Goal: Information Seeking & Learning: Find specific fact

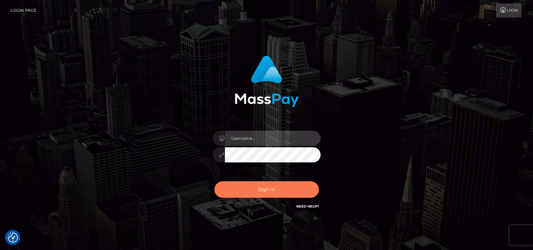
type input "petros.[PERSON_NAME]"
click at [247, 189] on button "Sign in" at bounding box center [267, 189] width 105 height 17
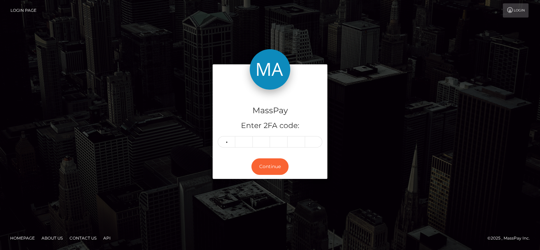
type input "2"
type input "9"
type input "0"
type input "2"
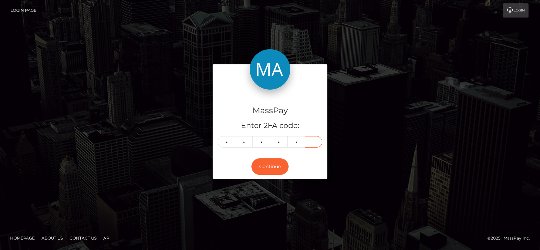
type input "5"
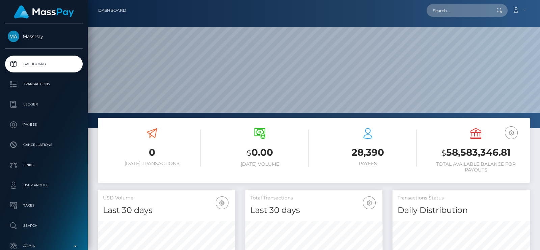
scroll to position [119, 137]
click at [455, 13] on input "text" at bounding box center [457, 10] width 63 height 13
click at [449, 12] on input "v" at bounding box center [457, 10] width 63 height 13
paste input "1diamondthenaughty@gmail.com"
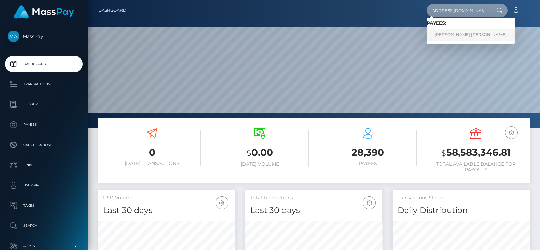
type input "[EMAIL_ADDRESS][DOMAIN_NAME]"
click at [477, 29] on link "RENEE FAITH SAUNDERS" at bounding box center [470, 35] width 88 height 12
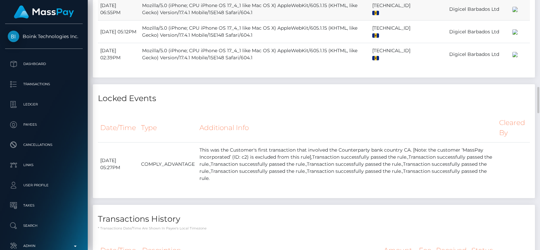
scroll to position [1222, 0]
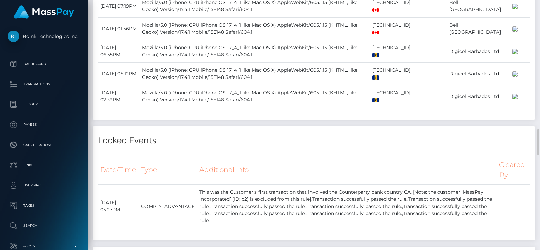
drag, startPoint x: 359, startPoint y: 100, endPoint x: 368, endPoint y: 27, distance: 74.0
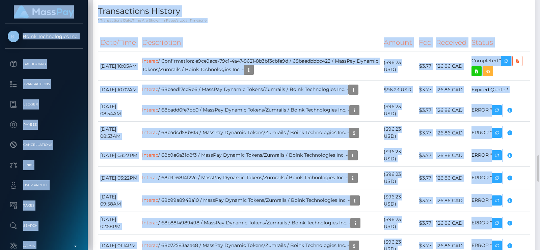
drag, startPoint x: 539, startPoint y: 139, endPoint x: 539, endPoint y: -21, distance: 160.5
click at [539, 0] on html "Boink Technologies Inc. Dashboard Transactions Ledger Payees" at bounding box center [270, 125] width 540 height 250
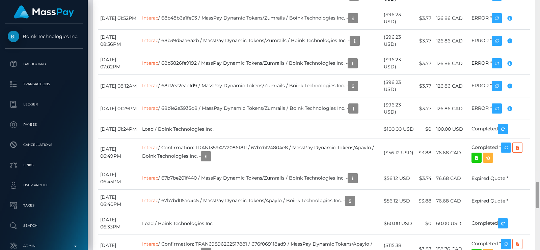
drag, startPoint x: 539, startPoint y: 165, endPoint x: 539, endPoint y: 3, distance: 162.6
click at [539, 3] on div at bounding box center [537, 125] width 5 height 250
click at [535, 40] on div at bounding box center [537, 125] width 5 height 250
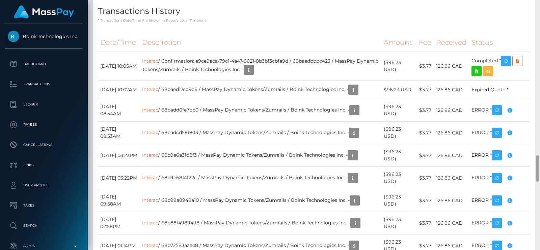
click at [535, 40] on div at bounding box center [537, 125] width 5 height 250
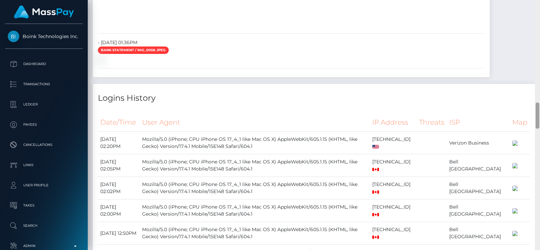
click at [535, 41] on div at bounding box center [537, 125] width 5 height 250
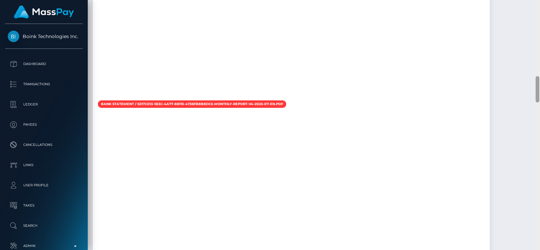
click at [535, 41] on div at bounding box center [537, 125] width 5 height 250
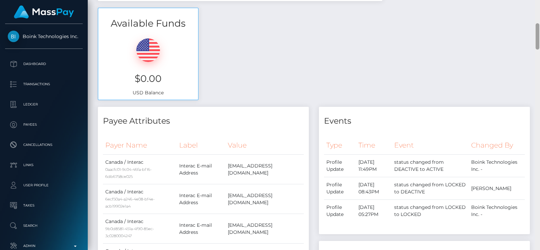
click at [535, 41] on div at bounding box center [537, 125] width 5 height 250
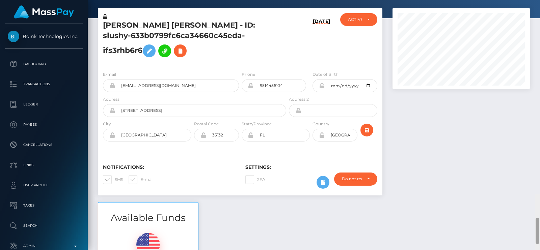
scroll to position [0, 0]
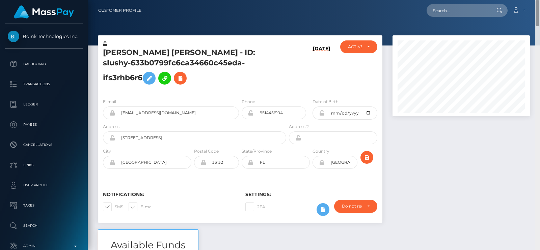
drag, startPoint x: 538, startPoint y: 45, endPoint x: 539, endPoint y: 9, distance: 35.8
click at [539, 9] on div "Customer Profile Loading... Loading..." at bounding box center [314, 125] width 452 height 250
click at [460, 11] on input "text" at bounding box center [457, 10] width 63 height 13
paste input "[EMAIL_ADDRESS][DOMAIN_NAME]"
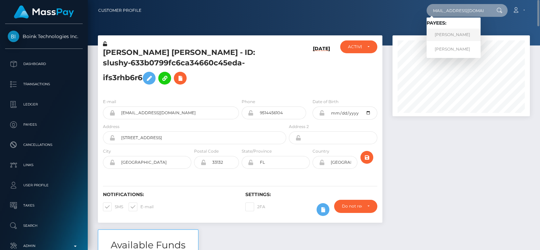
type input "[EMAIL_ADDRESS][DOMAIN_NAME]"
click at [452, 32] on link "Iuliia Stepanova" at bounding box center [453, 35] width 54 height 12
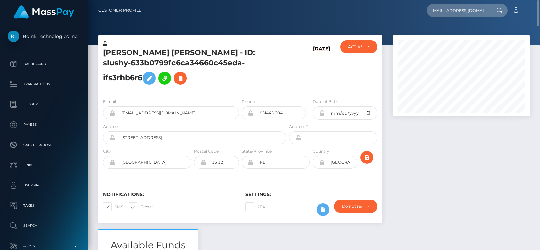
scroll to position [0, 0]
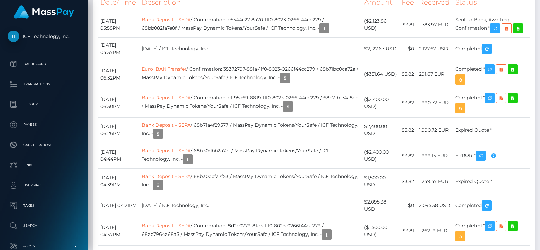
scroll to position [3963, 0]
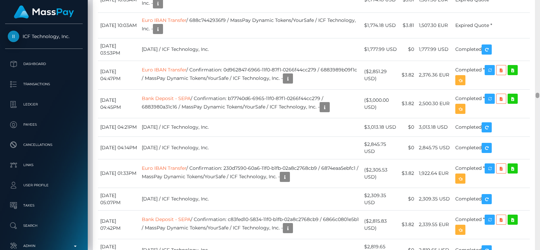
scroll to position [4256, 0]
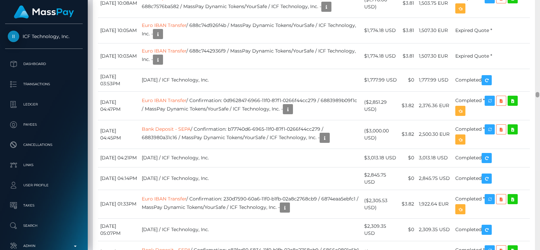
click at [539, 94] on div at bounding box center [537, 125] width 5 height 250
click at [337, 73] on div "Additional Info" at bounding box center [336, 71] width 44 height 12
click at [337, 68] on div "Additional Info" at bounding box center [336, 71] width 44 height 12
click at [336, 122] on div "Additional Info" at bounding box center [337, 126] width 44 height 12
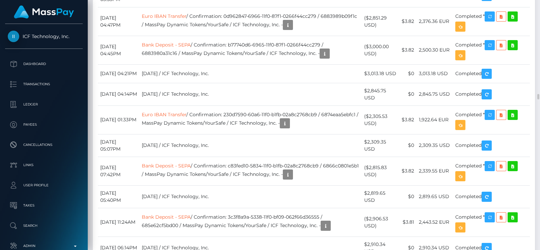
scroll to position [4383, 0]
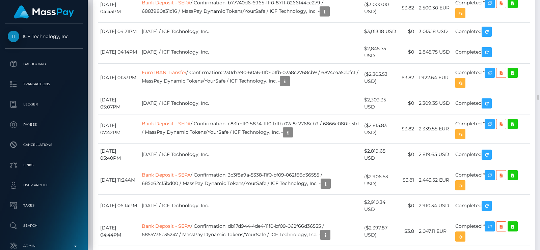
click at [340, 152] on div "Additional Info" at bounding box center [338, 156] width 44 height 12
click at [339, 203] on div "Additional Info" at bounding box center [337, 207] width 44 height 12
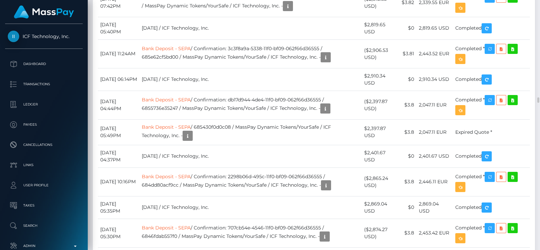
click at [337, 181] on div "Additional Info" at bounding box center [337, 186] width 44 height 12
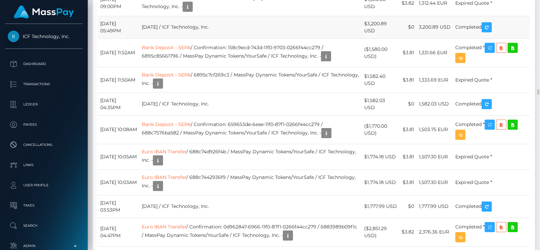
scroll to position [4172, 0]
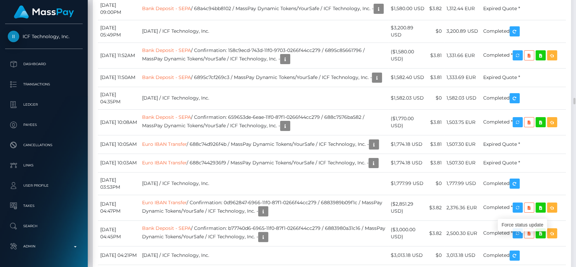
scroll to position [81, 149]
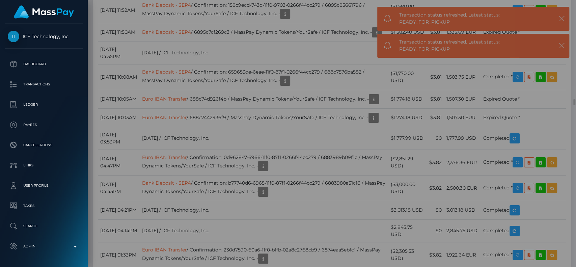
scroll to position [0, 0]
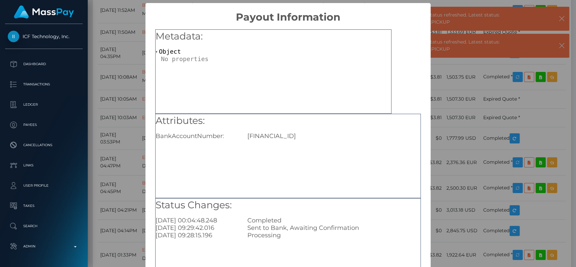
click at [300, 138] on div "GB35BIYS00995665322055" at bounding box center [333, 135] width 183 height 7
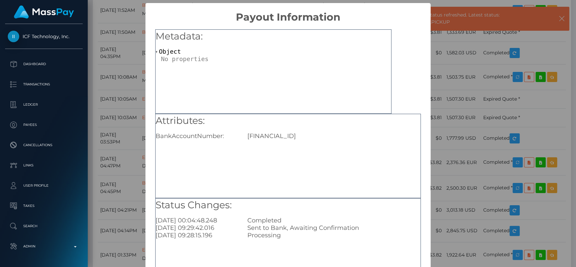
copy div "GB35BIYS00995665322055"
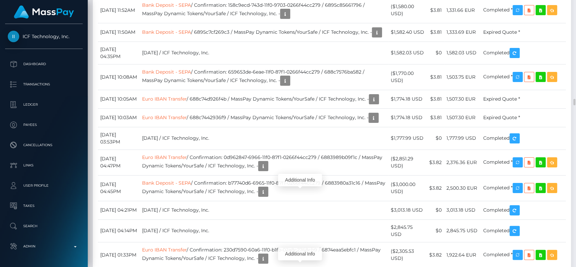
scroll to position [81, 149]
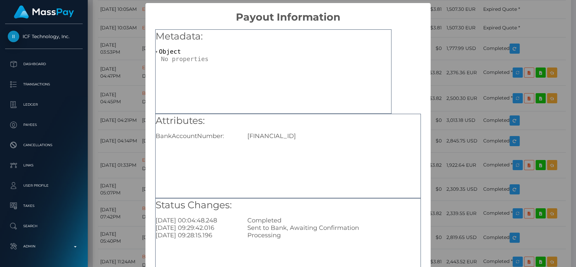
scroll to position [45, 0]
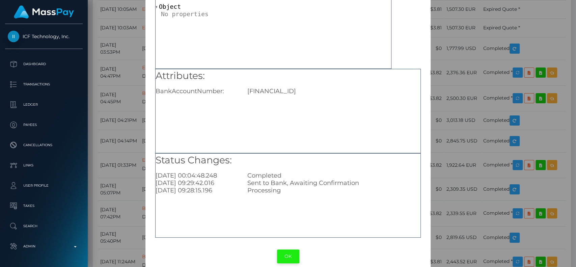
click at [285, 252] on button "OK" at bounding box center [288, 256] width 22 height 14
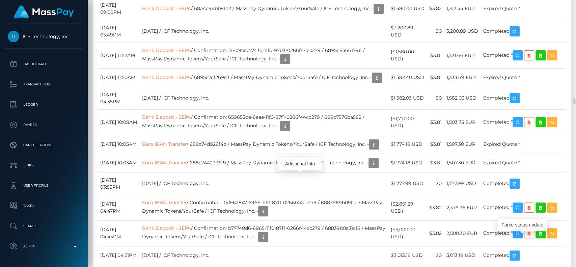
scroll to position [81, 149]
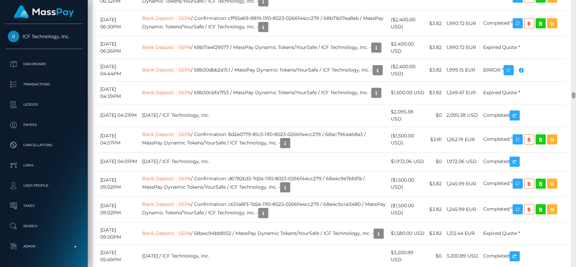
scroll to position [0, 0]
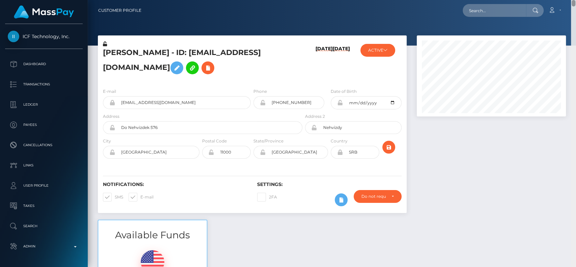
drag, startPoint x: 574, startPoint y: 95, endPoint x: 575, endPoint y: -22, distance: 117.4
click at [575, 0] on html "ICF Technology, Inc. Dashboard Transactions Ledger Payees Links" at bounding box center [288, 133] width 576 height 267
click at [484, 17] on div "Loading... Loading... Account Edit Profile Logout" at bounding box center [356, 10] width 419 height 14
paste input "debraruffin713@hotmail.com"
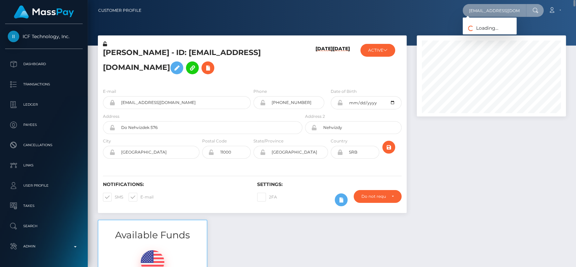
scroll to position [0, 8]
type input "debraruffin713@hotmail.com"
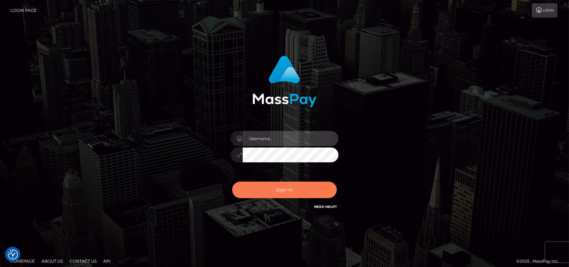
type input "petros.[PERSON_NAME]"
click at [275, 185] on button "Sign in" at bounding box center [284, 189] width 105 height 17
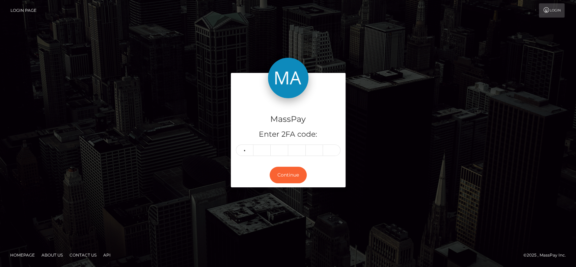
type input "7"
type input "5"
type input "4"
type input "2"
type input "8"
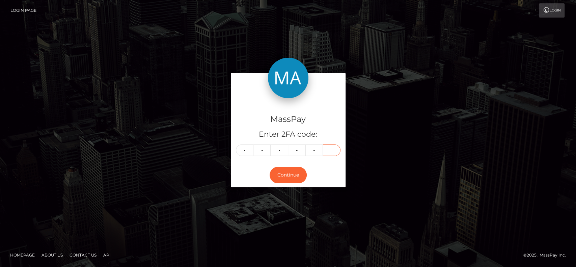
type input "1"
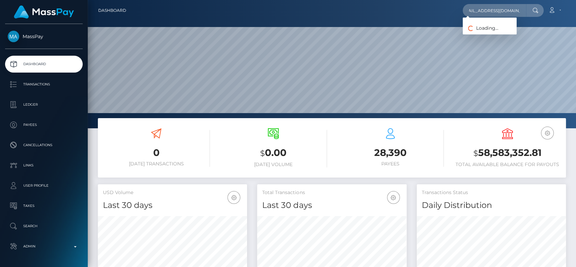
scroll to position [0, 10]
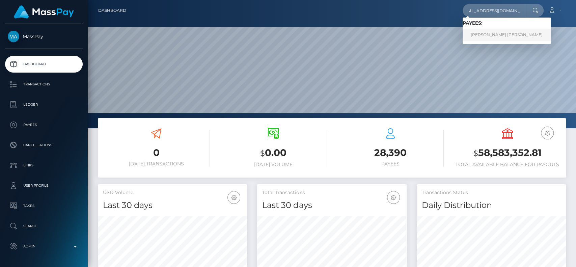
type input "[EMAIL_ADDRESS][DOMAIN_NAME]"
click at [487, 37] on link "[PERSON_NAME] [PERSON_NAME]" at bounding box center [506, 35] width 88 height 12
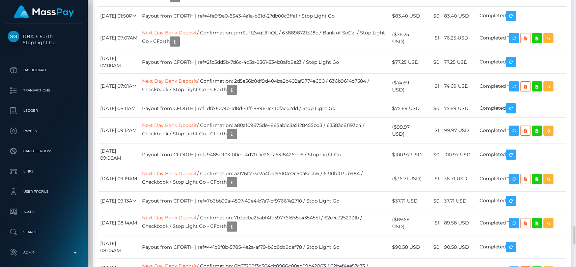
scroll to position [2563, 0]
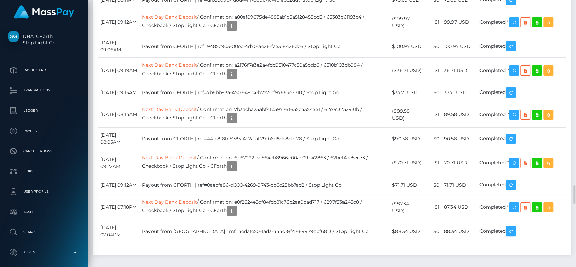
scroll to position [2582, 0]
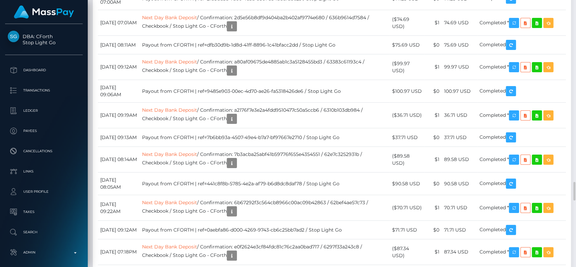
drag, startPoint x: 397, startPoint y: 88, endPoint x: 428, endPoint y: 85, distance: 30.5
copy td "$-2.50 USD)"
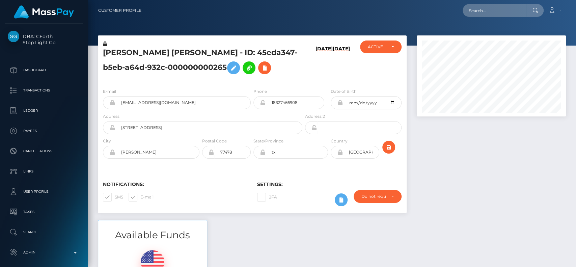
scroll to position [81, 149]
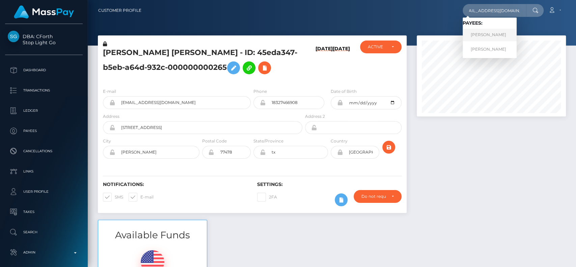
type input "maiajohnson04@gmail.com"
click at [486, 29] on link "MAIA ALEXYS JOHNSON" at bounding box center [489, 35] width 54 height 12
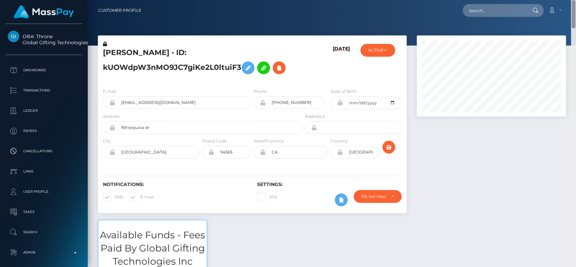
drag, startPoint x: 575, startPoint y: 246, endPoint x: 575, endPoint y: 0, distance: 246.2
click at [575, 0] on div "Customer Profile Loading... Loading..." at bounding box center [332, 133] width 488 height 267
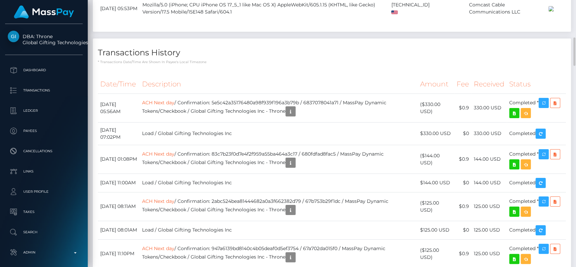
scroll to position [1484, 0]
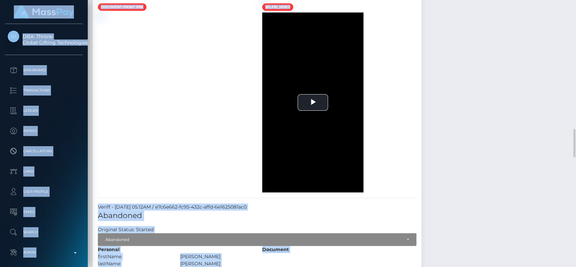
drag, startPoint x: 575, startPoint y: 111, endPoint x: 575, endPoint y: -12, distance: 123.1
click at [575, 0] on html "DBA: Throne Global Gifting Technologies Inc Dashboard Transactions Ledger Payee…" at bounding box center [288, 133] width 576 height 267
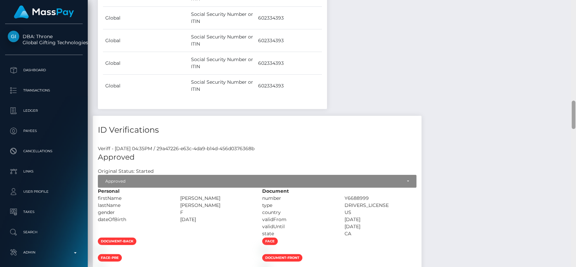
click at [575, 20] on div at bounding box center [573, 133] width 5 height 267
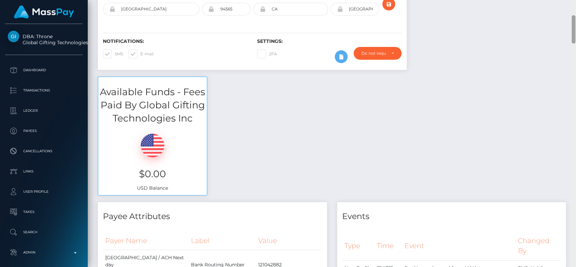
click at [575, 25] on div at bounding box center [573, 133] width 5 height 267
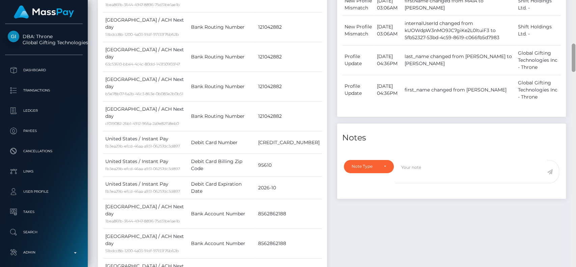
click at [575, 17] on div at bounding box center [573, 133] width 5 height 267
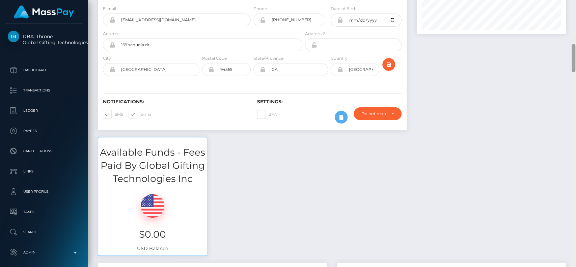
scroll to position [0, 0]
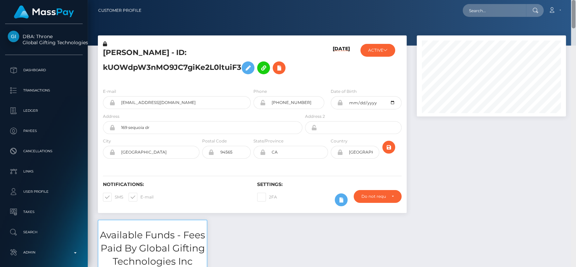
drag, startPoint x: 574, startPoint y: 29, endPoint x: 575, endPoint y: -1, distance: 29.7
click at [575, 0] on html "DBA: Throne Global Gifting Technologies Inc Dashboard Transactions Ledger Payee…" at bounding box center [288, 133] width 576 height 267
click at [110, 53] on h5 "MAIA ALEXYS JOHNSON - ID: kUOWdpW3nMO9JC7giKe2L0ltuiF3" at bounding box center [201, 63] width 196 height 30
copy h5 "MAIA"
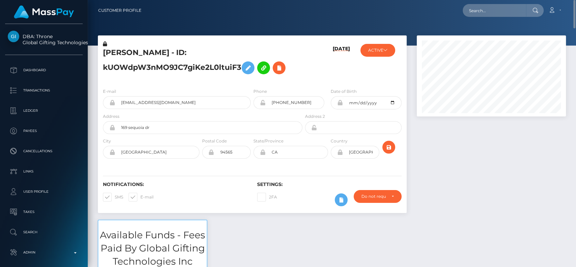
click at [174, 84] on div "E-mail maiajohnson04@gmail.com Phone +19162231407" at bounding box center [252, 124] width 309 height 83
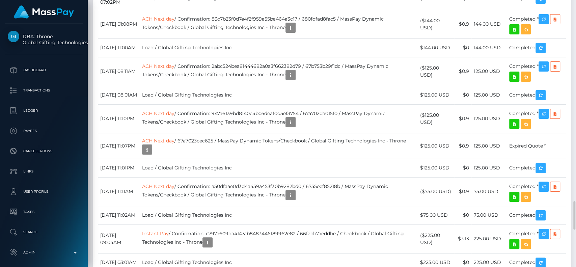
scroll to position [2024, 0]
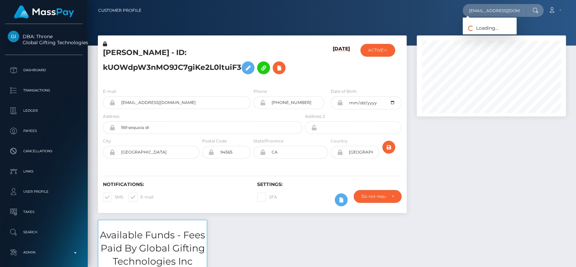
scroll to position [81, 149]
type input "[EMAIL_ADDRESS][DOMAIN_NAME]"
click at [479, 34] on link "[PERSON_NAME]" at bounding box center [489, 35] width 54 height 12
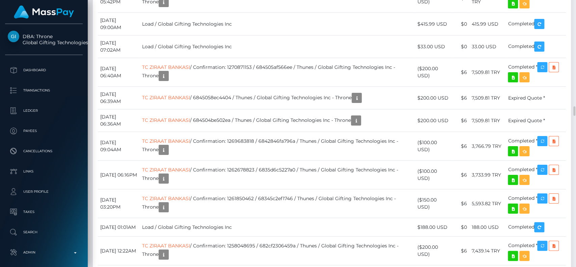
scroll to position [81, 149]
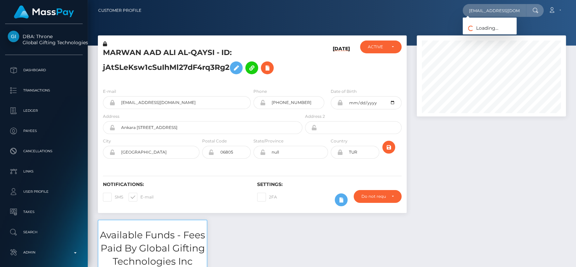
scroll to position [81, 149]
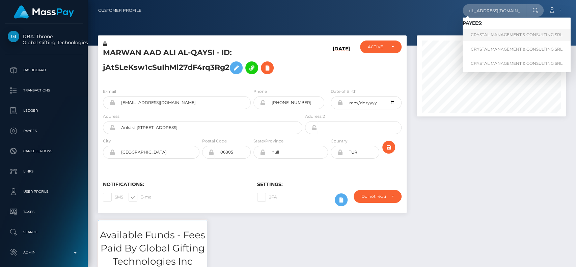
type input "crystall.manager@gmail.com"
click at [497, 30] on link "CRYSTAL MANAGEMENT & CONSULTING SRL" at bounding box center [516, 35] width 108 height 12
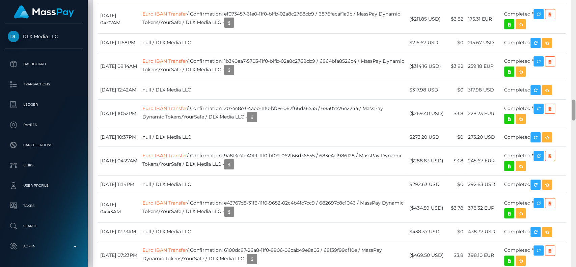
scroll to position [1214, 0]
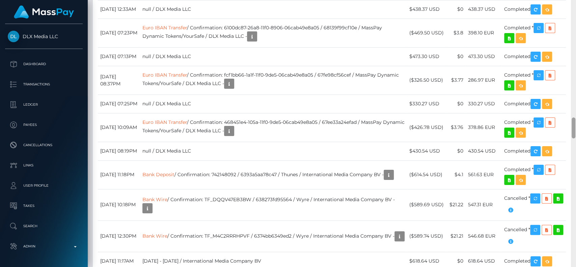
drag, startPoint x: 575, startPoint y: 109, endPoint x: 575, endPoint y: 30, distance: 78.9
click at [575, 30] on div at bounding box center [573, 133] width 5 height 267
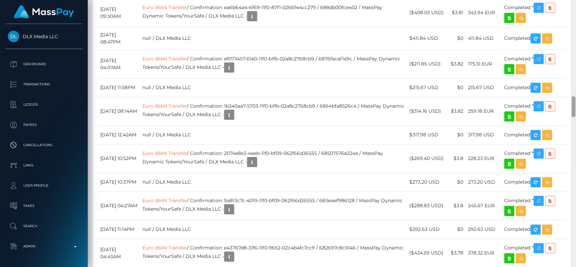
click at [575, 30] on div at bounding box center [573, 133] width 5 height 267
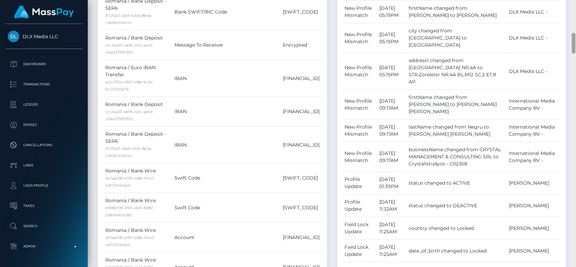
click at [575, 30] on div at bounding box center [573, 133] width 5 height 267
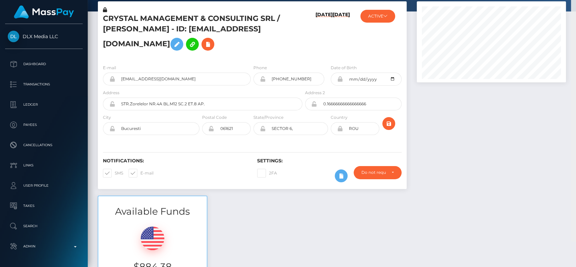
scroll to position [8, 0]
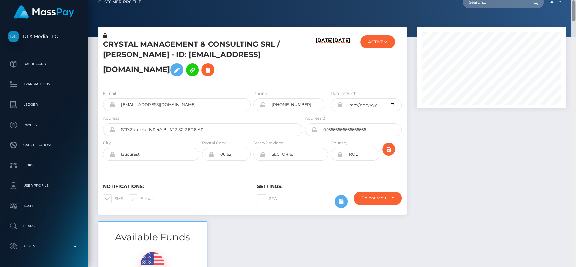
drag, startPoint x: 575, startPoint y: 37, endPoint x: 575, endPoint y: 2, distance: 34.4
click at [575, 3] on div "Customer Profile Loading... Loading..." at bounding box center [332, 133] width 488 height 267
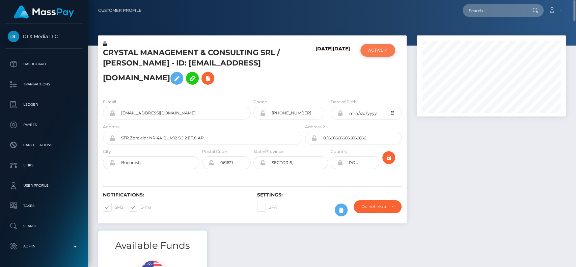
click at [388, 56] on button "ACTIVE" at bounding box center [377, 50] width 35 height 13
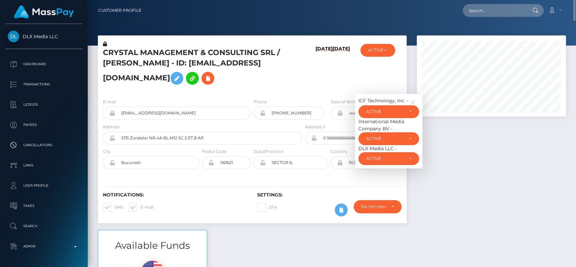
click at [287, 85] on h5 "CRYSTAL MANAGEMENT & CONSULTING SRL / [PERSON_NAME] - ID: [EMAIL_ADDRESS][DOMAI…" at bounding box center [201, 68] width 196 height 40
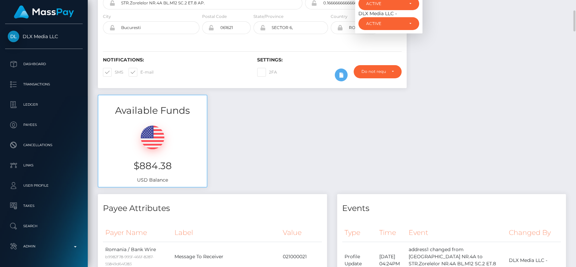
click at [377, 124] on div "Available Funds $884.38 USD Balance" at bounding box center [332, 144] width 478 height 99
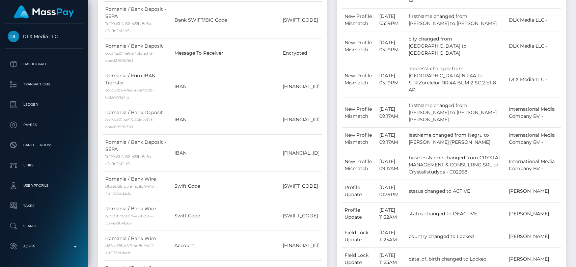
scroll to position [672, 0]
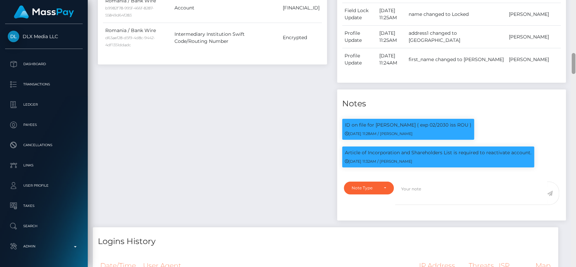
drag, startPoint x: 575, startPoint y: 38, endPoint x: 575, endPoint y: 9, distance: 29.0
click at [575, 9] on div at bounding box center [573, 133] width 5 height 267
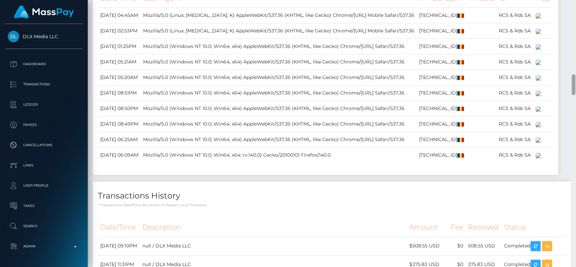
click at [575, 57] on div at bounding box center [573, 133] width 5 height 267
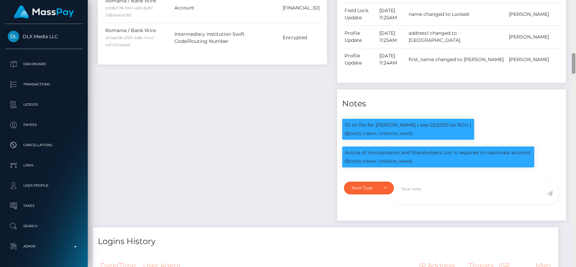
click at [575, 52] on div at bounding box center [573, 133] width 5 height 267
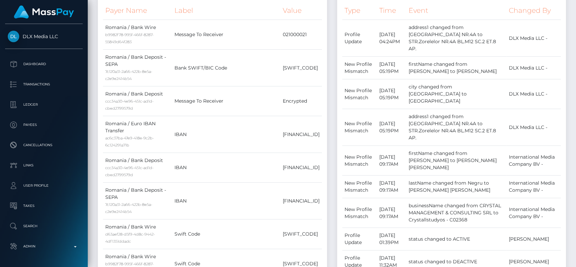
scroll to position [132, 0]
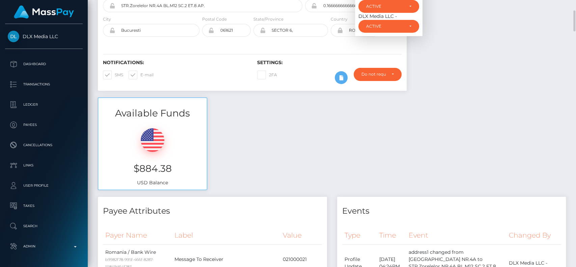
click at [491, 148] on div "Available Funds $884.38 USD Balance" at bounding box center [332, 146] width 478 height 99
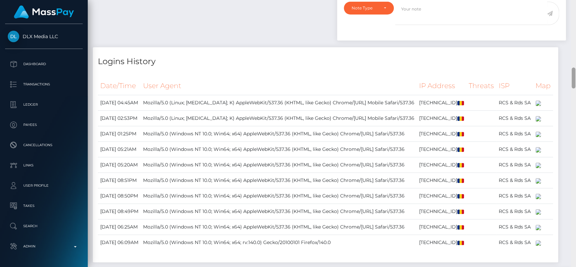
scroll to position [1119, 0]
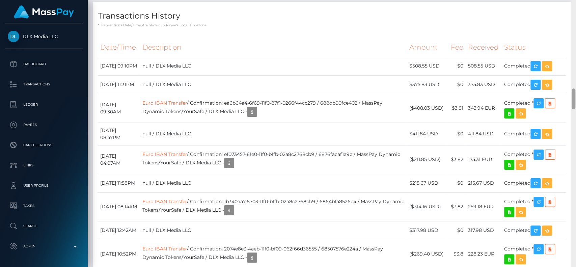
drag, startPoint x: 575, startPoint y: 77, endPoint x: 575, endPoint y: 96, distance: 19.6
click at [575, 96] on div at bounding box center [573, 133] width 5 height 267
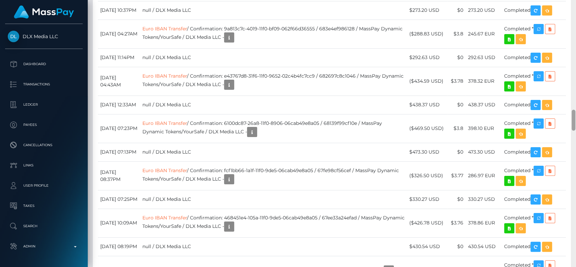
drag, startPoint x: 575, startPoint y: 94, endPoint x: 575, endPoint y: 107, distance: 13.2
click at [575, 107] on div at bounding box center [573, 133] width 5 height 267
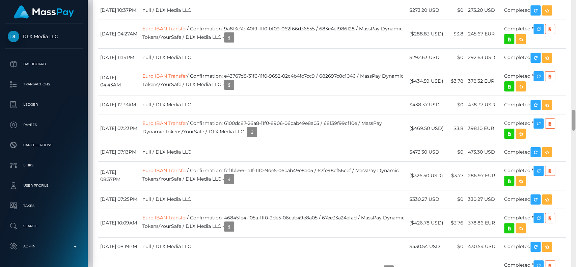
click at [572, 112] on div at bounding box center [573, 133] width 5 height 267
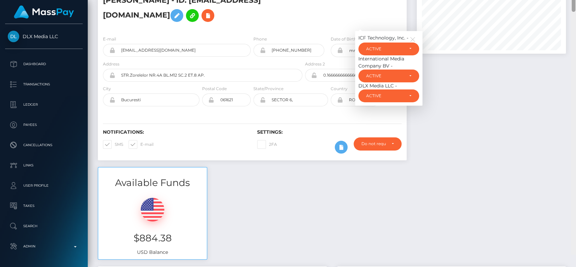
scroll to position [0, 0]
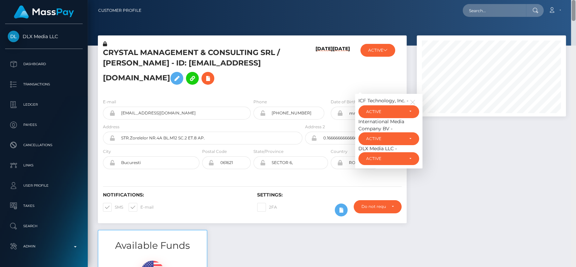
drag, startPoint x: 574, startPoint y: 121, endPoint x: 572, endPoint y: 11, distance: 110.0
click at [572, 11] on div "Customer Profile Loading... Loading..." at bounding box center [332, 133] width 488 height 267
click at [324, 71] on h6 "08/01/25" at bounding box center [323, 68] width 17 height 45
click at [415, 101] on icon "button" at bounding box center [412, 102] width 6 height 6
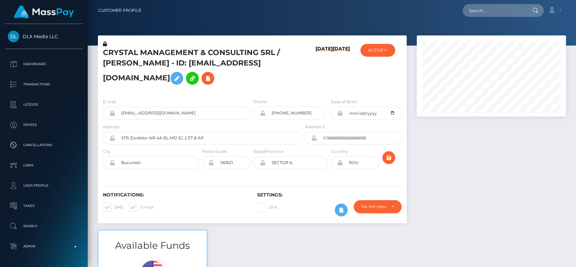
scroll to position [81, 149]
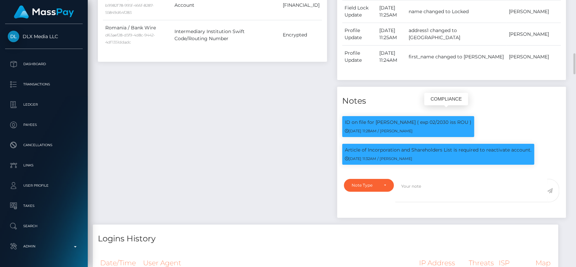
scroll to position [81, 149]
drag, startPoint x: 340, startPoint y: 90, endPoint x: 390, endPoint y: 101, distance: 50.9
click at [378, 87] on div "Notes" at bounding box center [451, 97] width 229 height 20
click at [353, 146] on p "Article of Incorporation and Shareholders List is required to reactivate accoun…" at bounding box center [438, 149] width 187 height 7
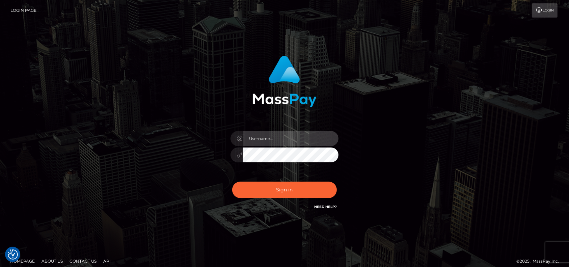
type input "petros.[PERSON_NAME]"
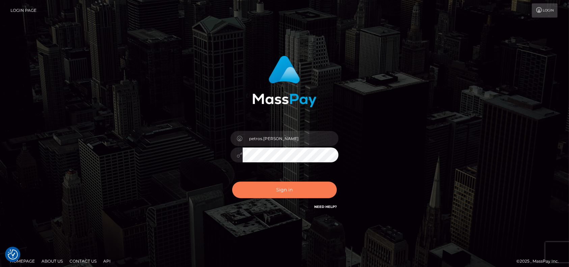
drag, startPoint x: 274, startPoint y: 174, endPoint x: 274, endPoint y: 181, distance: 7.4
click at [274, 175] on div "petros.[PERSON_NAME]" at bounding box center [284, 152] width 118 height 52
click at [272, 192] on button "Sign in" at bounding box center [284, 189] width 105 height 17
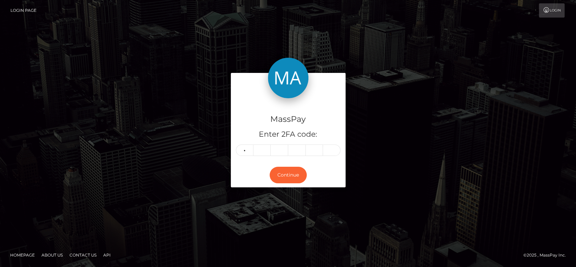
type input "2"
type input "4"
type input "7"
type input "6"
type input "2"
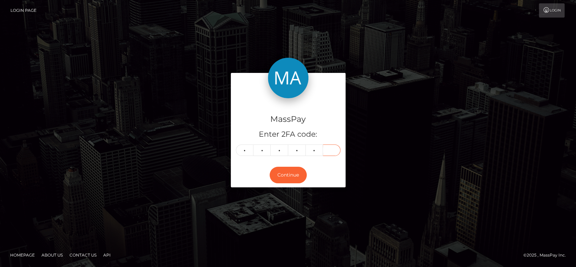
type input "1"
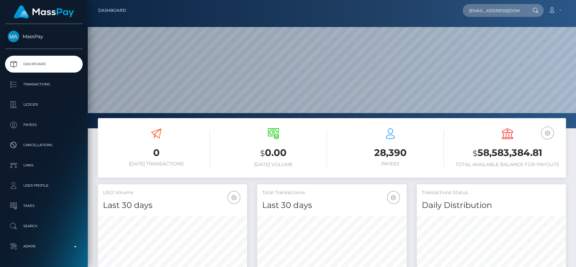
scroll to position [119, 149]
type input "[EMAIL_ADDRESS][DOMAIN_NAME]"
click at [534, 10] on icon at bounding box center [535, 10] width 6 height 5
click at [522, 19] on nav "Dashboard debraruffin713@hotmail.com Loading... Loading..." at bounding box center [332, 10] width 488 height 21
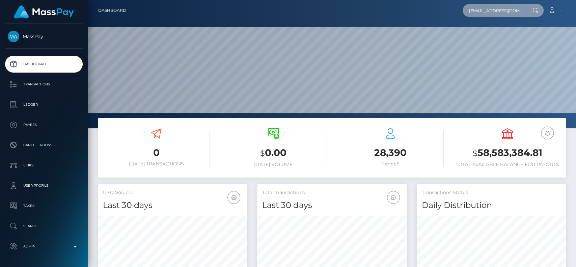
click at [516, 12] on input "debraruffin713@hotmail.com" at bounding box center [493, 10] width 63 height 13
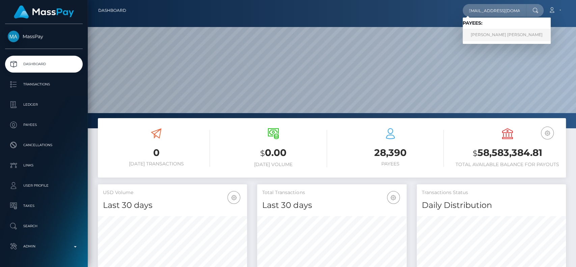
click at [496, 34] on link "Debra Lewis Ruffin" at bounding box center [506, 35] width 88 height 12
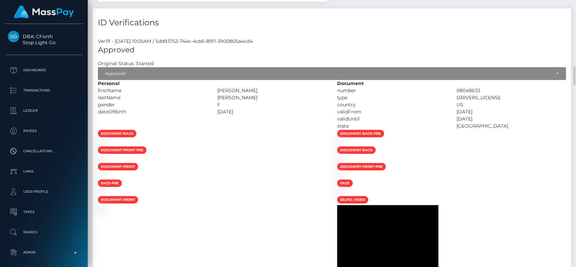
scroll to position [854, 0]
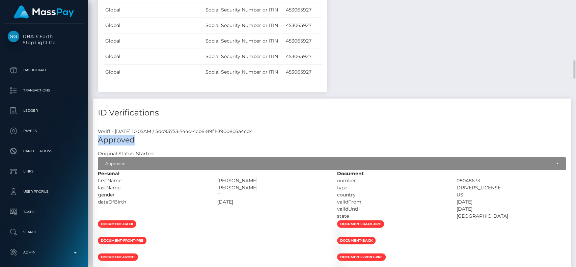
drag, startPoint x: 95, startPoint y: 141, endPoint x: 145, endPoint y: 139, distance: 50.0
click at [145, 139] on div "Approved Original Status: Started Started Submitted Abandoned Expired Resubmitt…" at bounding box center [332, 152] width 478 height 35
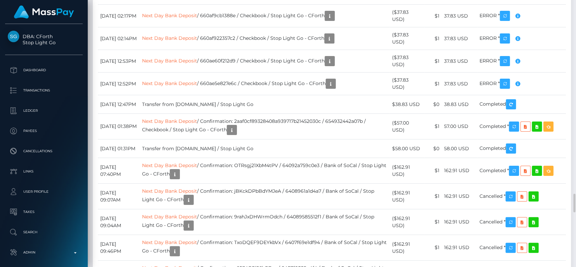
scroll to position [2159, 0]
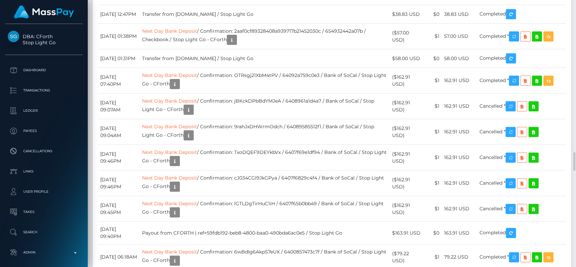
drag, startPoint x: 102, startPoint y: 71, endPoint x: 190, endPoint y: 74, distance: 88.1
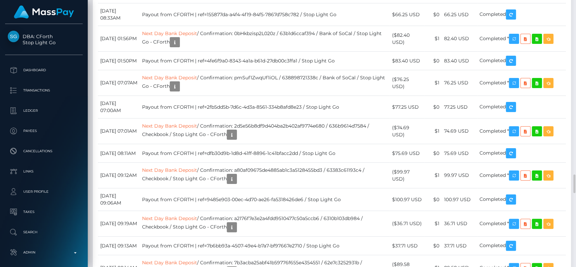
scroll to position [81, 149]
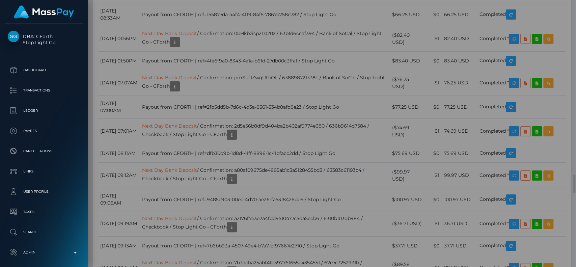
scroll to position [0, 0]
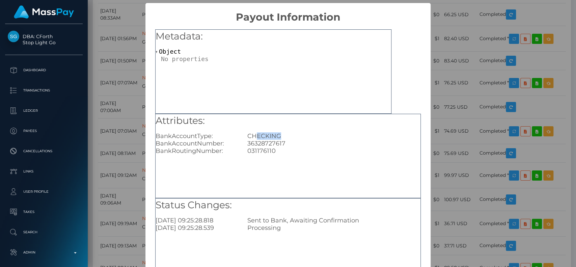
drag, startPoint x: 255, startPoint y: 136, endPoint x: 324, endPoint y: 139, distance: 69.2
click at [324, 139] on div "CHECKING" at bounding box center [333, 135] width 183 height 7
click at [274, 146] on div "36328727617" at bounding box center [333, 143] width 183 height 7
drag, startPoint x: 231, startPoint y: 147, endPoint x: 324, endPoint y: 137, distance: 93.6
click at [324, 137] on div "Attributes: BankAccountType: CHECKING BankAccountNumber: 36328727617 BankRoutin…" at bounding box center [287, 134] width 265 height 41
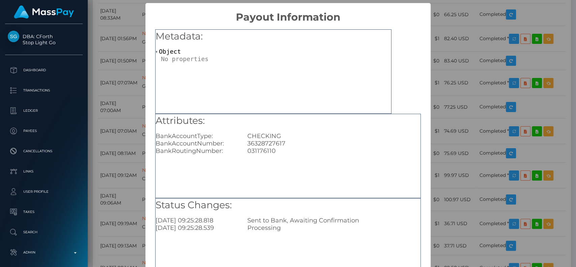
click at [270, 152] on div "031176110" at bounding box center [333, 150] width 183 height 7
drag, startPoint x: 244, startPoint y: 140, endPoint x: 291, endPoint y: 139, distance: 47.2
click at [291, 139] on div "Attributes: BankAccountType: CHECKING BankAccountNumber: 36328727617 BankRoutin…" at bounding box center [287, 134] width 265 height 41
click at [226, 154] on div "BankRoutingNumber:" at bounding box center [196, 150] width 92 height 7
drag, startPoint x: 233, startPoint y: 152, endPoint x: 272, endPoint y: 147, distance: 39.7
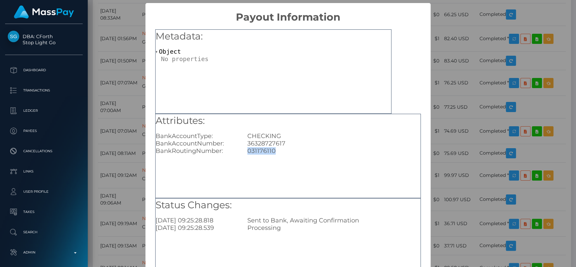
click at [272, 147] on div "BankRoutingNumber: 031176110" at bounding box center [287, 150] width 275 height 7
click at [279, 151] on div "031176110" at bounding box center [333, 150] width 183 height 7
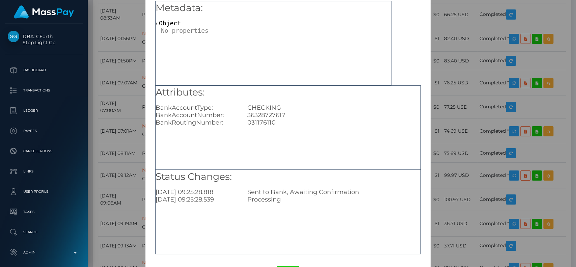
scroll to position [54, 0]
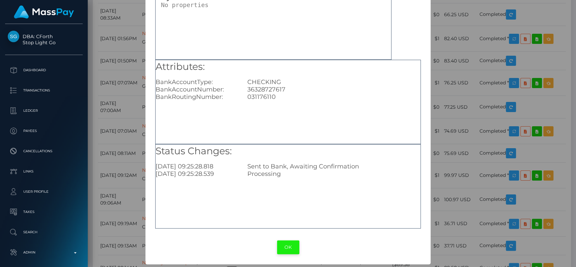
click at [291, 241] on button "OK" at bounding box center [288, 247] width 22 height 14
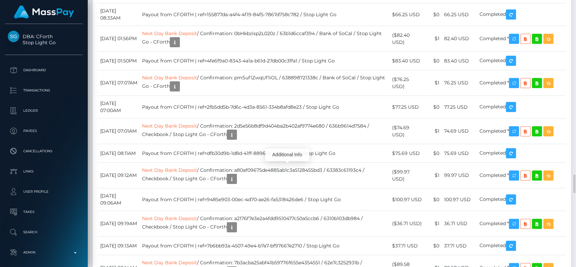
scroll to position [81, 149]
drag, startPoint x: 415, startPoint y: 193, endPoint x: 393, endPoint y: 196, distance: 22.5
drag, startPoint x: 203, startPoint y: 197, endPoint x: 237, endPoint y: 193, distance: 34.6
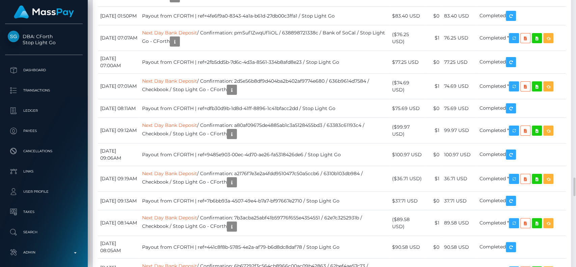
drag, startPoint x: 437, startPoint y: 125, endPoint x: 443, endPoint y: 124, distance: 6.3
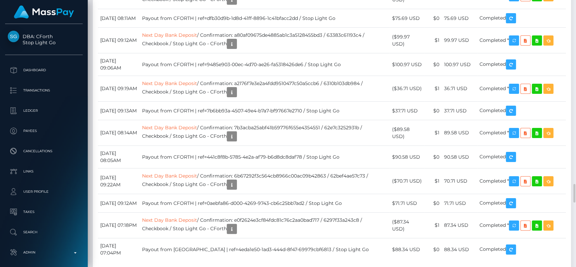
drag, startPoint x: 443, startPoint y: 191, endPoint x: 436, endPoint y: 192, distance: 6.9
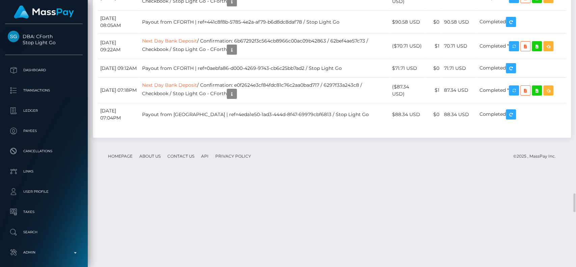
drag, startPoint x: 433, startPoint y: 178, endPoint x: 441, endPoint y: 176, distance: 8.2
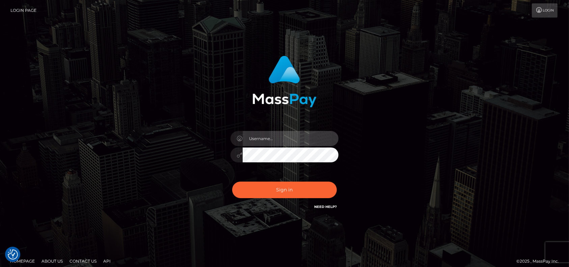
type input "petros.[PERSON_NAME]"
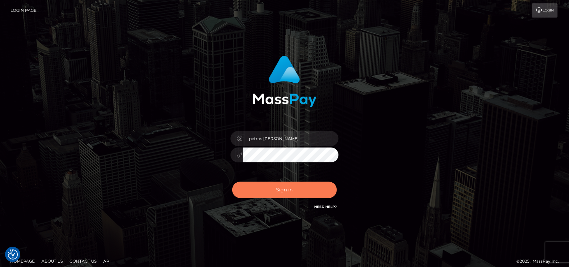
click at [293, 184] on button "Sign in" at bounding box center [284, 189] width 105 height 17
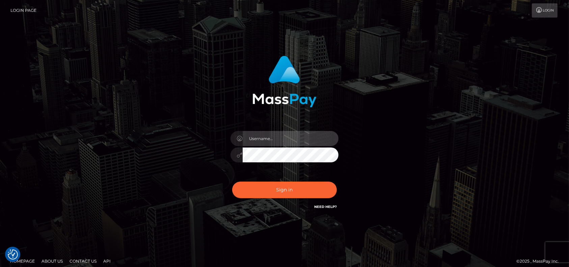
type input "petros.[PERSON_NAME]"
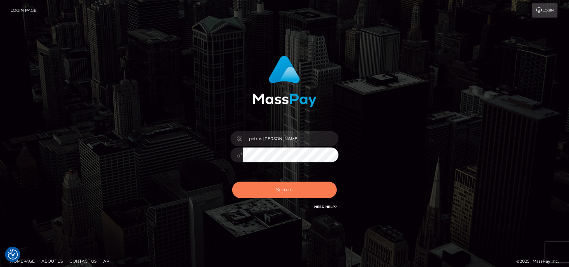
drag, startPoint x: 0, startPoint y: 0, endPoint x: 294, endPoint y: 184, distance: 347.2
click at [294, 184] on button "Sign in" at bounding box center [284, 189] width 105 height 17
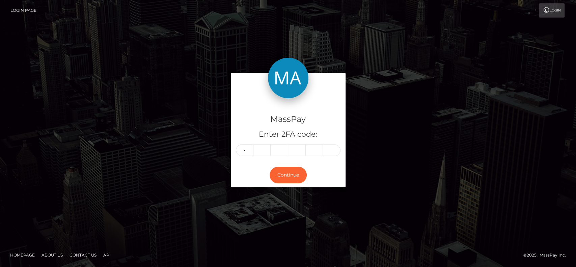
type input "4"
type input "9"
type input "8"
type input "4"
type input "5"
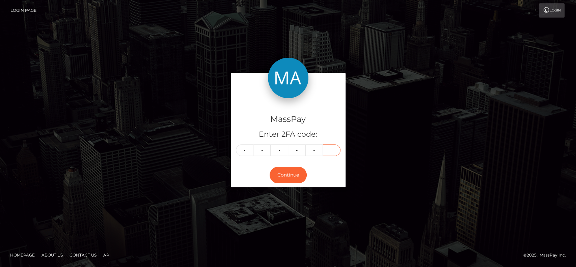
type input "6"
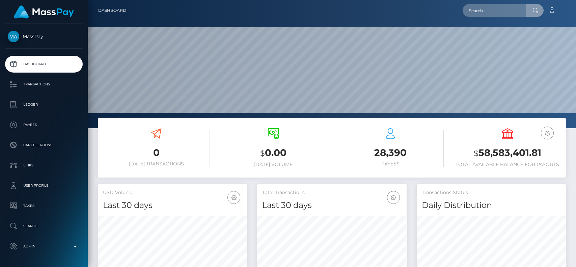
click at [489, 10] on input "text" at bounding box center [493, 10] width 63 height 13
paste input "[EMAIL_ADDRESS][DOMAIN_NAME]"
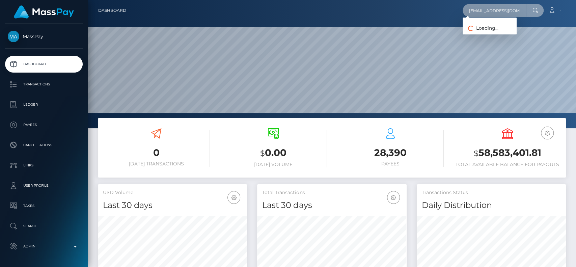
scroll to position [0, 9]
type input "[EMAIL_ADDRESS][DOMAIN_NAME]"
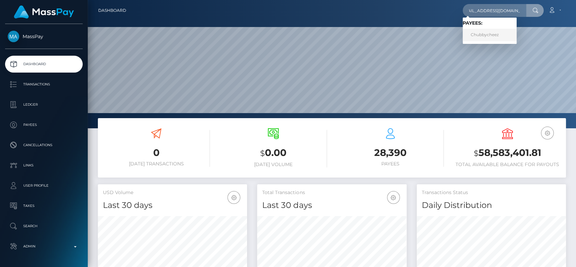
click at [488, 32] on link "Chubbycheez" at bounding box center [489, 35] width 54 height 12
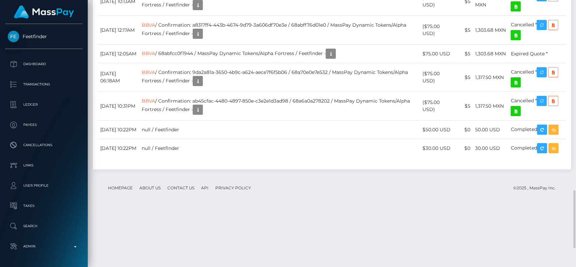
scroll to position [81, 149]
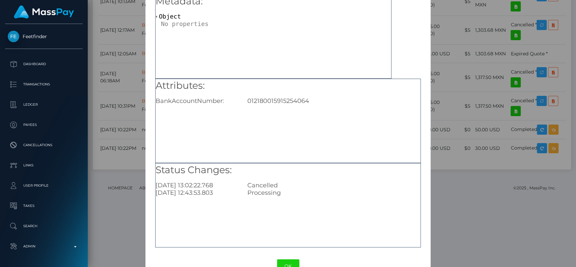
scroll to position [54, 0]
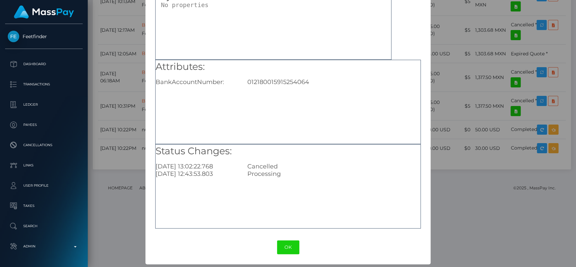
drag, startPoint x: 282, startPoint y: 247, endPoint x: 286, endPoint y: 215, distance: 31.6
click at [283, 247] on button "OK" at bounding box center [288, 247] width 22 height 14
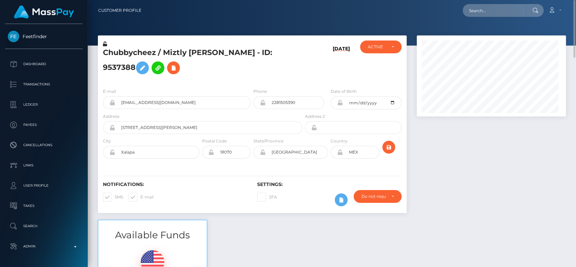
scroll to position [81, 149]
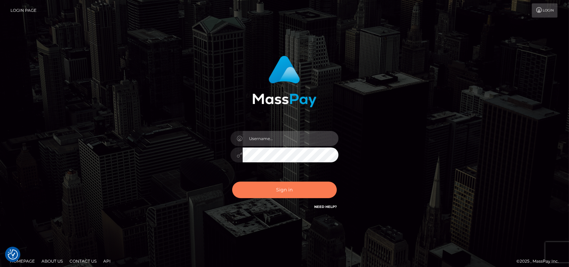
type input "petros.[PERSON_NAME]"
click at [288, 189] on button "Sign in" at bounding box center [284, 189] width 105 height 17
type input "petros.kidane"
click at [280, 194] on button "Sign in" at bounding box center [284, 189] width 105 height 17
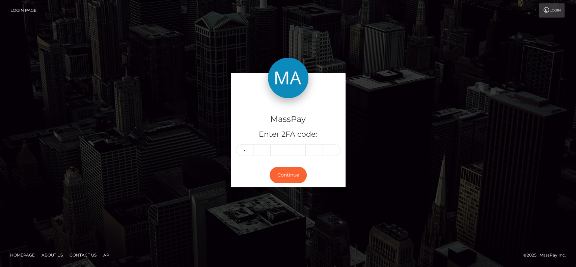
type input "3"
type input "5"
type input "0"
type input "9"
type input "6"
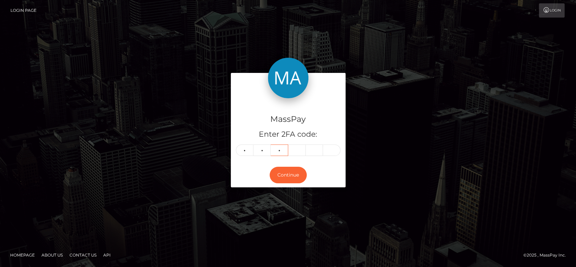
type input "0"
type input "6"
type input "2"
type input "3"
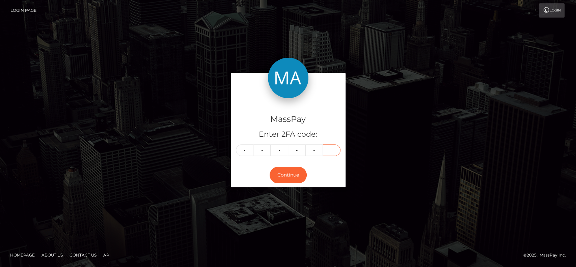
type input "1"
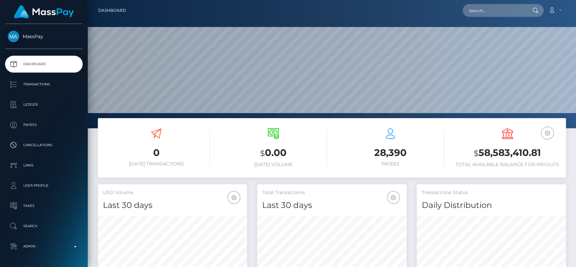
scroll to position [119, 149]
click at [502, 6] on input "text" at bounding box center [493, 10] width 63 height 13
paste input "[EMAIL_ADDRESS][DOMAIN_NAME]"
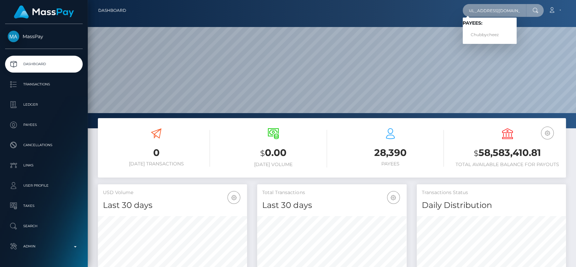
type input "[EMAIL_ADDRESS][DOMAIN_NAME]"
click at [491, 30] on link "Chubbycheez" at bounding box center [489, 35] width 54 height 12
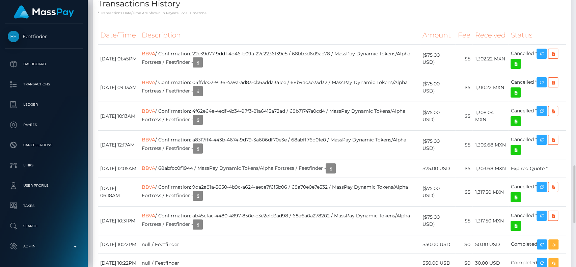
scroll to position [540, 0]
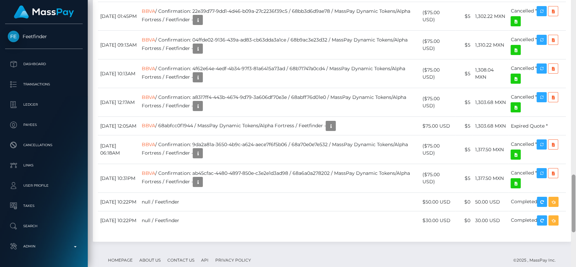
drag, startPoint x: 575, startPoint y: 144, endPoint x: 573, endPoint y: 12, distance: 132.2
click at [573, 12] on div at bounding box center [573, 133] width 5 height 267
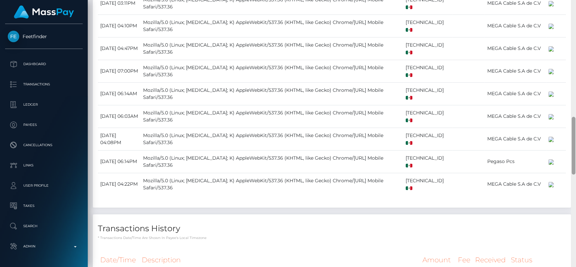
click at [573, 12] on div at bounding box center [573, 133] width 5 height 267
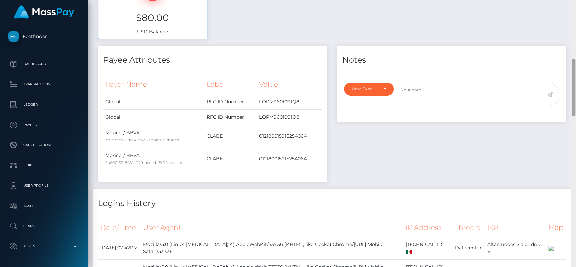
click at [573, 12] on div "Customer Profile Loading... Loading..." at bounding box center [332, 133] width 488 height 267
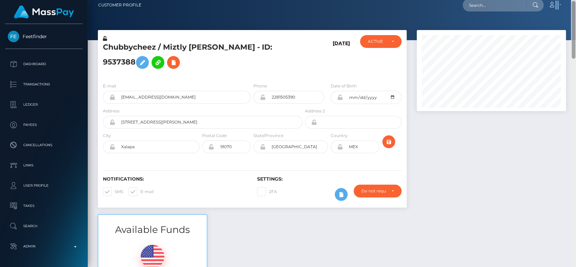
click at [573, 12] on nav "Customer Profile Loading... Loading... Account" at bounding box center [332, 5] width 488 height 21
click at [495, 7] on input "text" at bounding box center [493, 5] width 63 height 13
paste input "jademerrittxx@icloud.com"
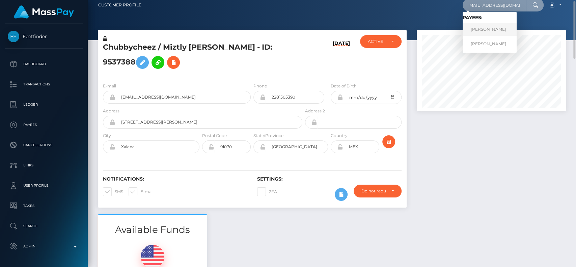
type input "jademerrittxx@icloud.com"
click at [487, 28] on link "JADE MERRITT" at bounding box center [489, 29] width 54 height 12
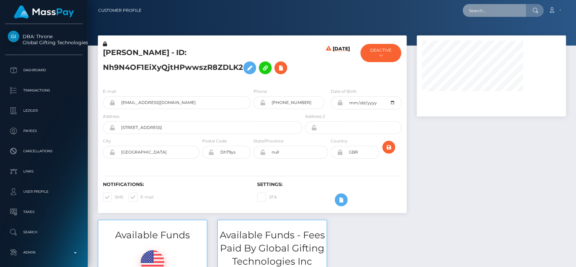
click at [493, 10] on input "text" at bounding box center [493, 10] width 63 height 13
paste input "[EMAIL_ADDRESS][DOMAIN_NAME]"
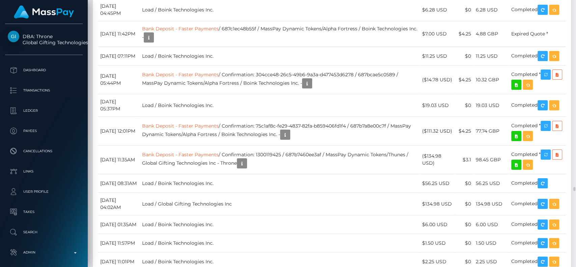
scroll to position [8679, 0]
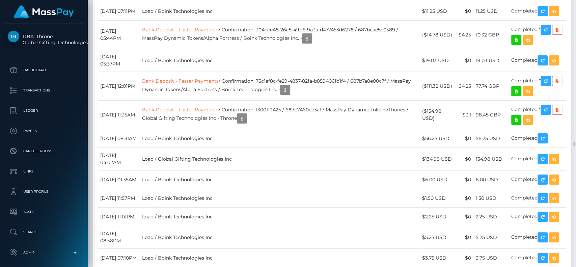
type input "[EMAIL_ADDRESS][DOMAIN_NAME]"
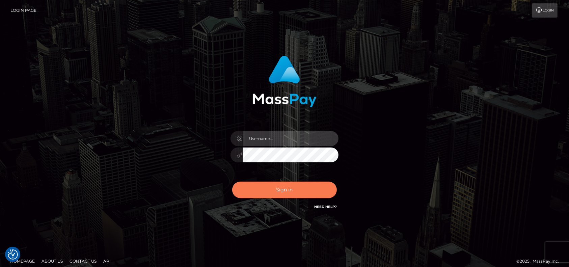
type input "petros.[PERSON_NAME]"
click at [278, 190] on button "Sign in" at bounding box center [284, 189] width 105 height 17
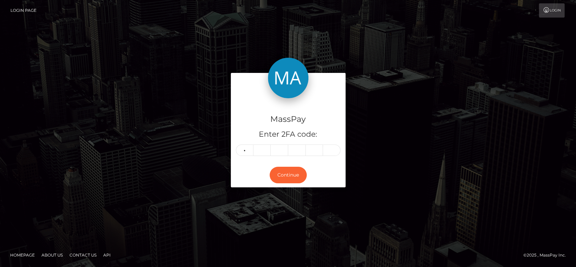
type input "1"
type input "5"
type input "1"
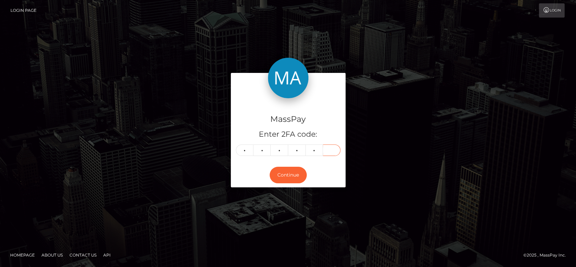
type input "4"
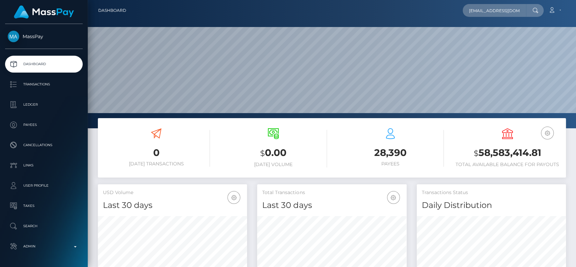
scroll to position [0, 4]
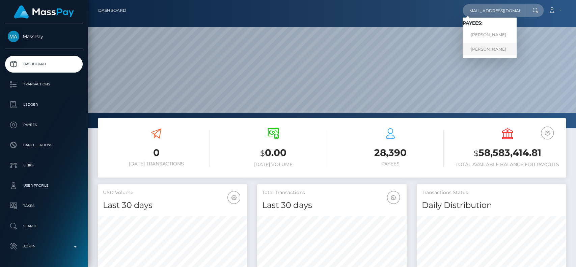
type input "[EMAIL_ADDRESS][DOMAIN_NAME]"
click at [490, 50] on link "JADE MERRITT" at bounding box center [489, 49] width 54 height 12
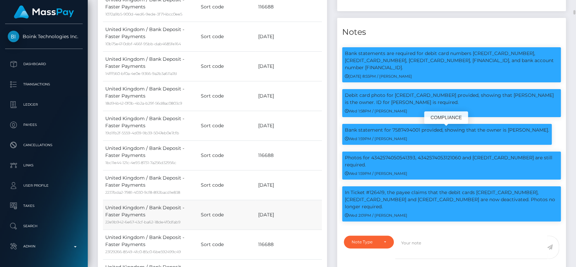
scroll to position [809, 0]
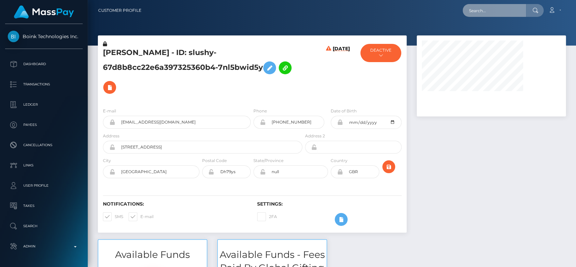
click at [485, 12] on input "text" at bounding box center [493, 10] width 63 height 13
click at [314, 50] on div "08/29/25" at bounding box center [329, 71] width 51 height 62
click at [326, 47] on icon at bounding box center [328, 74] width 5 height 56
click at [507, 10] on input "text" at bounding box center [493, 10] width 63 height 13
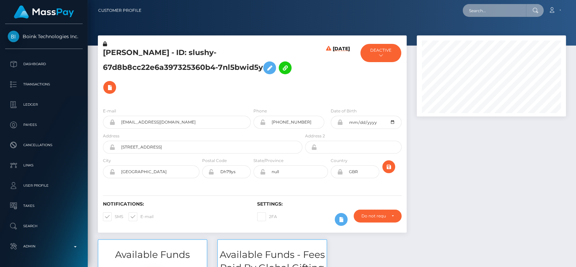
paste input "debraruffin713@hotmail.com"
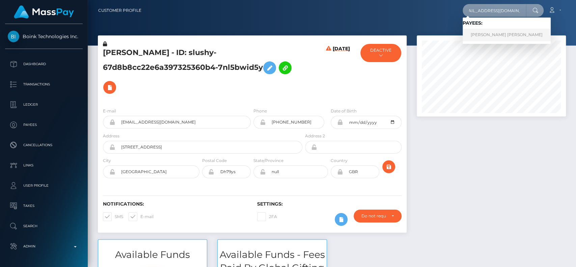
type input "debraruffin713@hotmail.com"
click at [504, 35] on link "Debra Lewis Ruffin" at bounding box center [506, 35] width 88 height 12
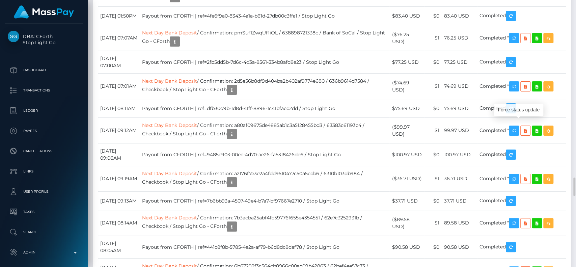
scroll to position [81, 149]
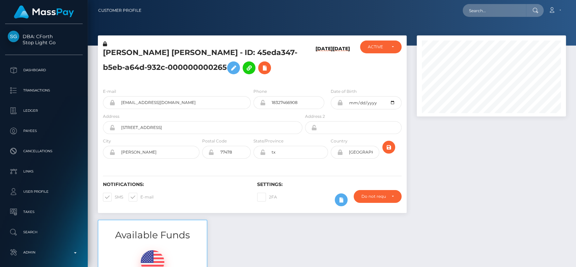
scroll to position [81, 149]
click at [478, 11] on input "text" at bounding box center [493, 10] width 63 height 13
paste input "andrey.zaremba.95@gmail.com"
type input "andrey.zaremba.95@gmail.com"
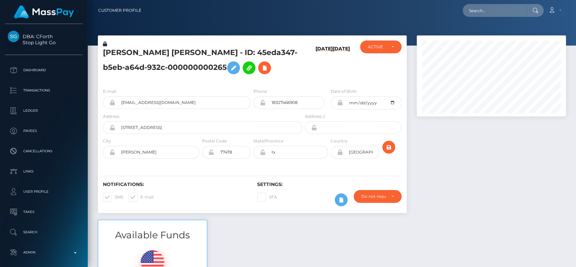
scroll to position [81, 149]
click at [499, 12] on input "text" at bounding box center [493, 10] width 63 height 13
paste input "visioncoronado@yahoo.com"
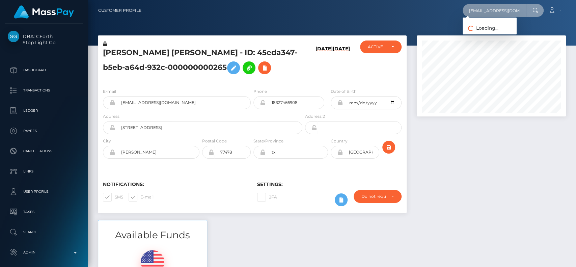
paste input "Coronadoglobal@gmail.com"
type input "Coronadoglobal@gmail.com"
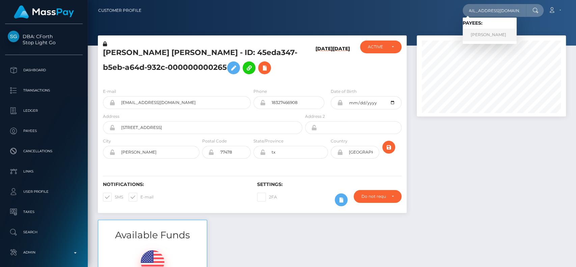
click at [501, 33] on link "Daniela Coronado" at bounding box center [489, 35] width 54 height 12
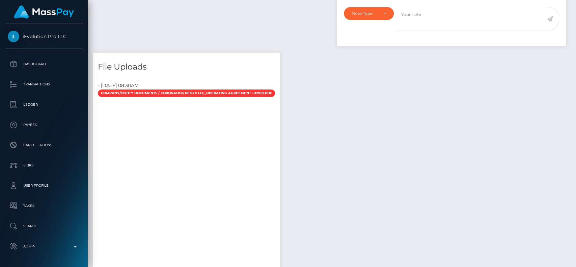
scroll to position [640, 0]
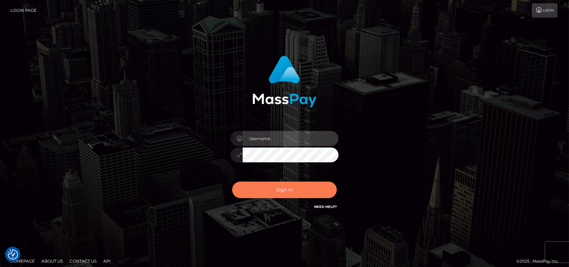
type input "petros.[PERSON_NAME]"
click at [262, 187] on button "Sign in" at bounding box center [284, 189] width 105 height 17
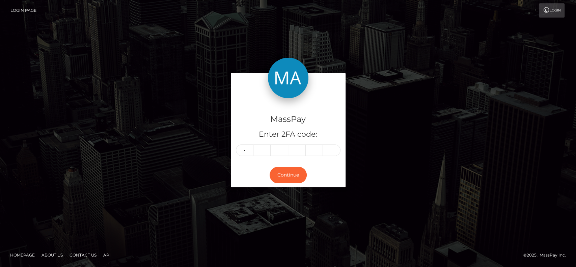
type input "6"
type input "3"
type input "6"
type input "0"
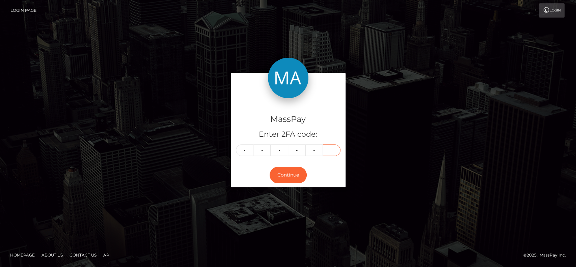
type input "3"
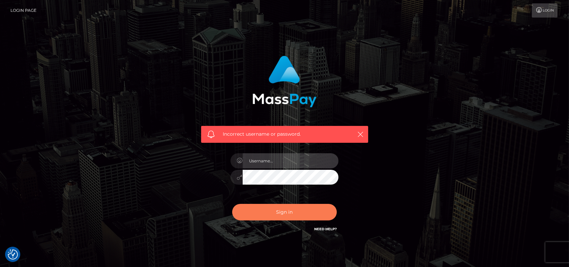
type input "petros.kidane"
click at [270, 215] on button "Sign in" at bounding box center [284, 212] width 105 height 17
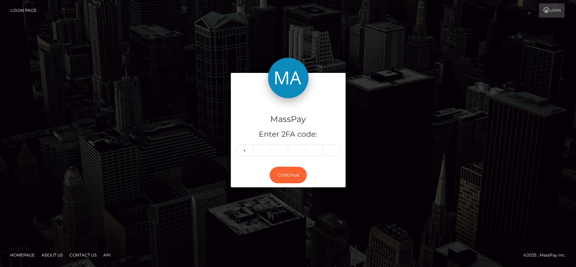
type input "6"
type input "3"
type input "6"
type input "0"
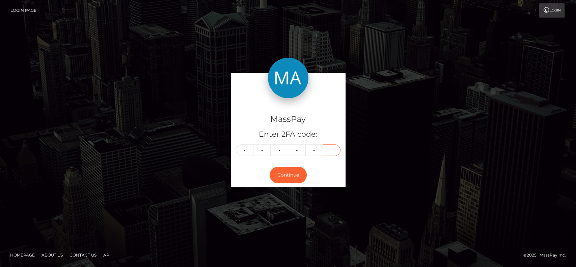
type input "3"
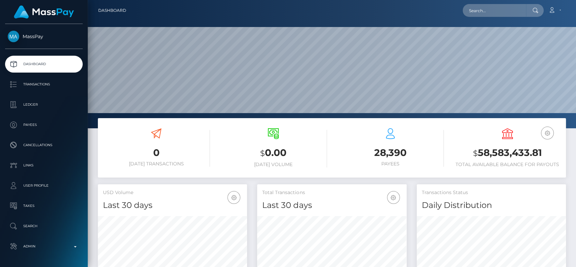
scroll to position [119, 149]
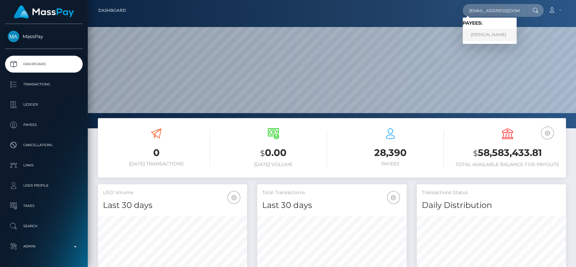
type input "[EMAIL_ADDRESS][DOMAIN_NAME]"
click at [496, 30] on link "ANASTASIIA TARABANOVA" at bounding box center [489, 35] width 54 height 12
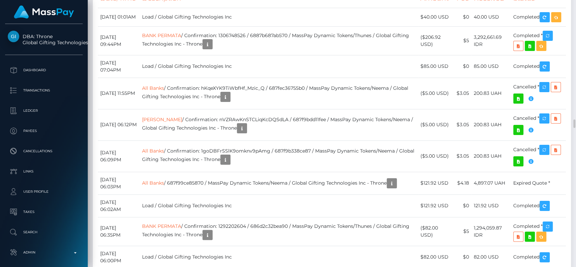
scroll to position [3687, 0]
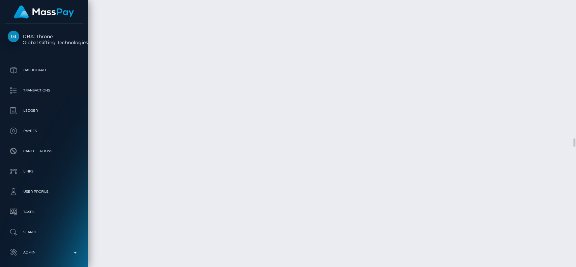
scroll to position [4317, 0]
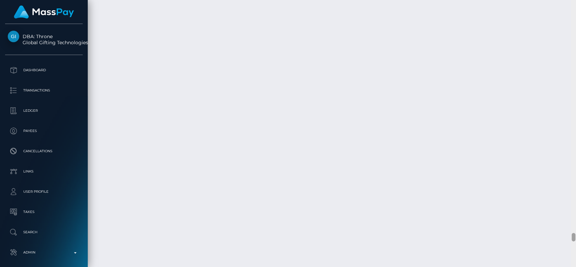
drag, startPoint x: 572, startPoint y: 176, endPoint x: 567, endPoint y: 239, distance: 63.3
click at [567, 239] on div "Customer Profile Loading... Loading..." at bounding box center [332, 133] width 488 height 267
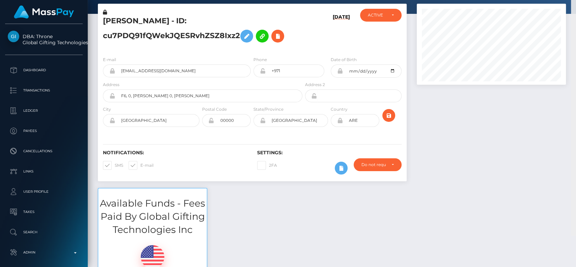
scroll to position [0, 0]
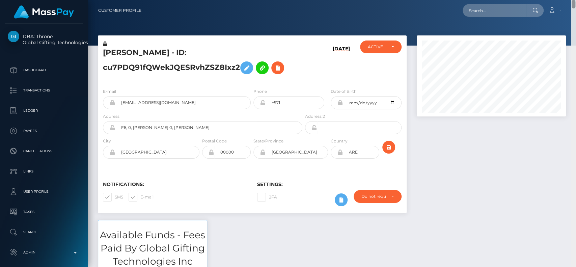
drag, startPoint x: 573, startPoint y: 248, endPoint x: 575, endPoint y: 1, distance: 246.2
click at [575, 1] on div "Customer Profile Loading... Loading..." at bounding box center [332, 133] width 488 height 267
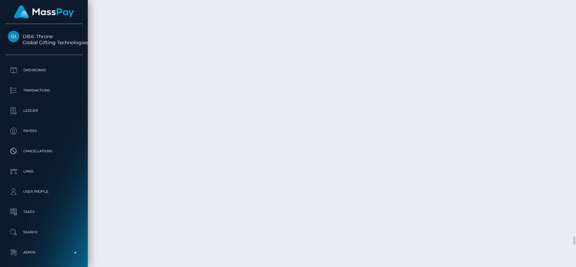
scroll to position [7105, 0]
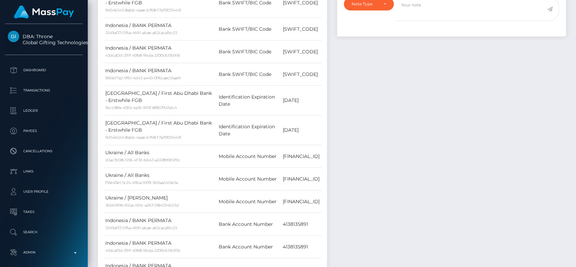
scroll to position [0, 0]
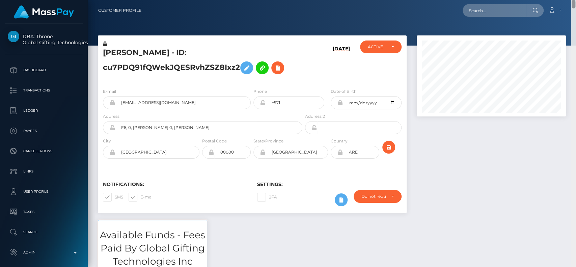
drag, startPoint x: 572, startPoint y: 244, endPoint x: 575, endPoint y: -9, distance: 253.3
click at [575, 0] on html "DBA: Throne Global Gifting Technologies Inc Dashboard Transactions Ledger Payee…" at bounding box center [288, 133] width 576 height 267
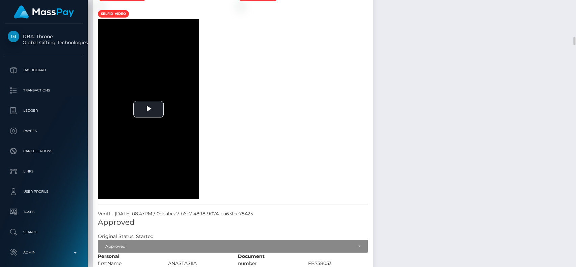
drag, startPoint x: 308, startPoint y: 140, endPoint x: 309, endPoint y: 227, distance: 87.0
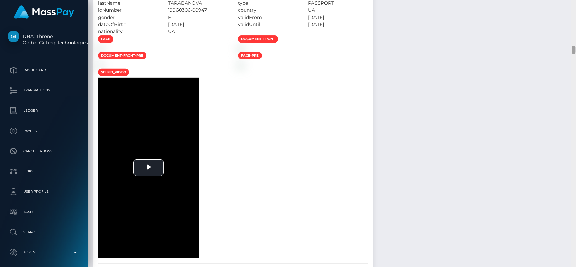
click at [575, 132] on div at bounding box center [573, 133] width 5 height 267
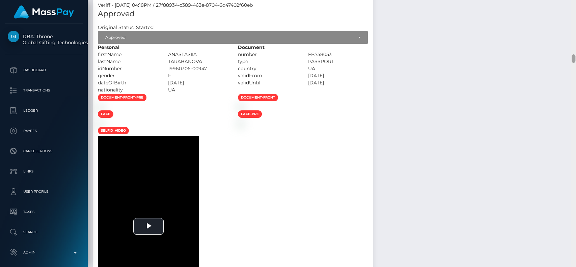
click at [575, 124] on div at bounding box center [573, 133] width 5 height 267
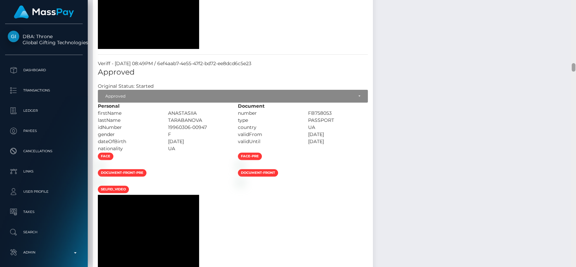
click at [575, 123] on div at bounding box center [573, 133] width 5 height 267
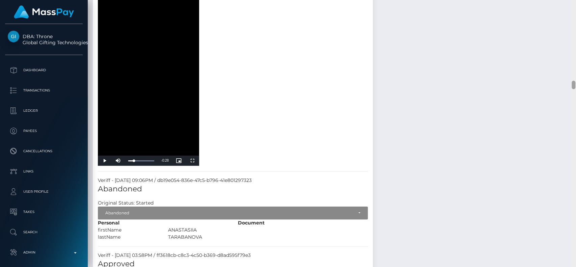
click at [575, 123] on div at bounding box center [573, 133] width 5 height 267
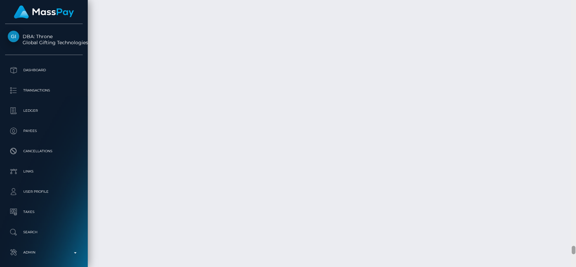
drag, startPoint x: 571, startPoint y: 92, endPoint x: 575, endPoint y: 249, distance: 156.2
click at [575, 249] on div at bounding box center [573, 133] width 5 height 267
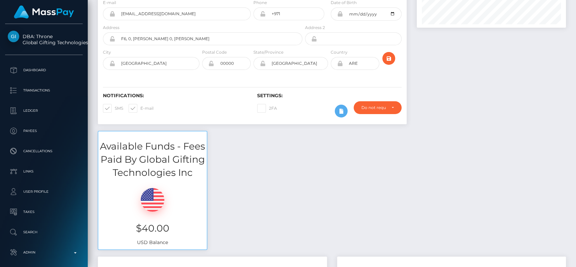
scroll to position [0, 0]
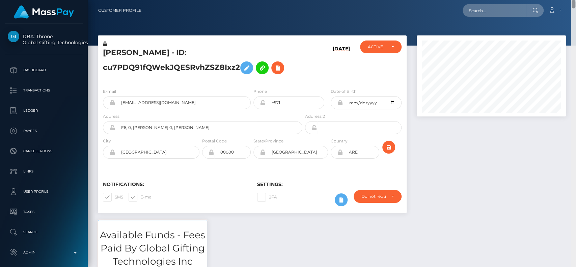
drag, startPoint x: 572, startPoint y: 250, endPoint x: 575, endPoint y: 2, distance: 247.6
click at [575, 2] on div "Customer Profile Loading... Loading..." at bounding box center [332, 133] width 488 height 267
click at [136, 54] on h5 "ANASTASIIA TARABANOVA - ID: cu7PDQ91fQWekJQESRvhZSZ8Ixz2" at bounding box center [201, 63] width 196 height 30
drag, startPoint x: 133, startPoint y: 47, endPoint x: 121, endPoint y: 52, distance: 13.2
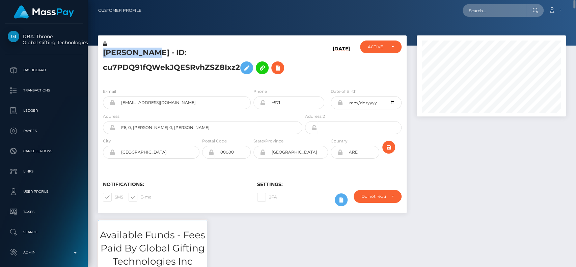
copy h5 "ANASTASIIA"
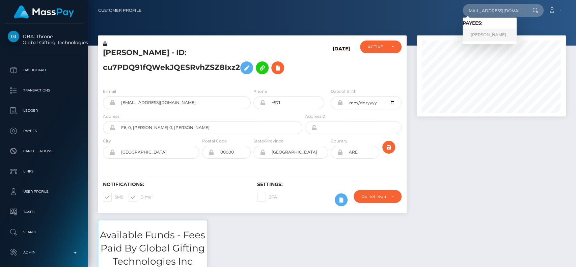
type input "[EMAIL_ADDRESS][DOMAIN_NAME]"
click at [478, 32] on link "JEARANAI SAWETCHANLUE" at bounding box center [489, 35] width 54 height 12
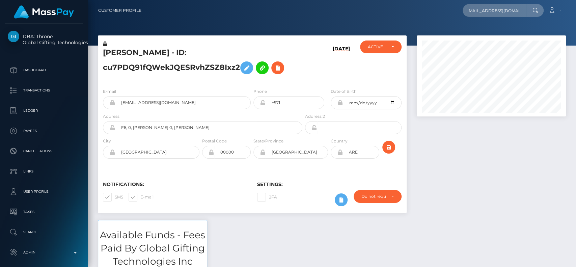
scroll to position [0, 0]
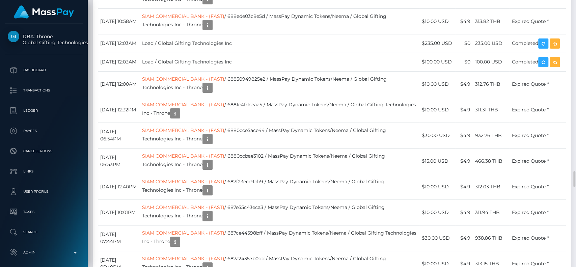
scroll to position [2113, 0]
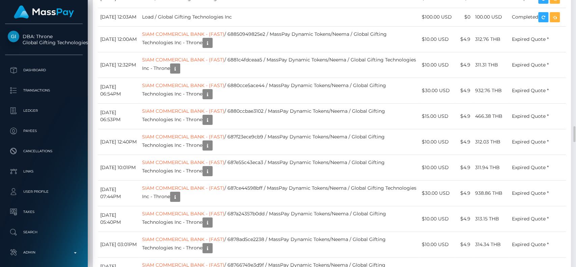
drag, startPoint x: 513, startPoint y: 98, endPoint x: 550, endPoint y: 99, distance: 37.5
copy td "Expired Quote *"
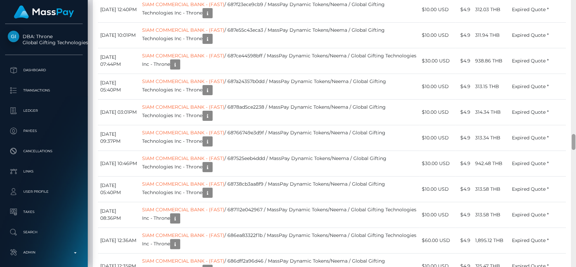
drag, startPoint x: 575, startPoint y: 124, endPoint x: 575, endPoint y: 26, distance: 98.8
click at [575, 27] on div at bounding box center [573, 133] width 5 height 267
click at [575, 23] on div at bounding box center [573, 133] width 5 height 267
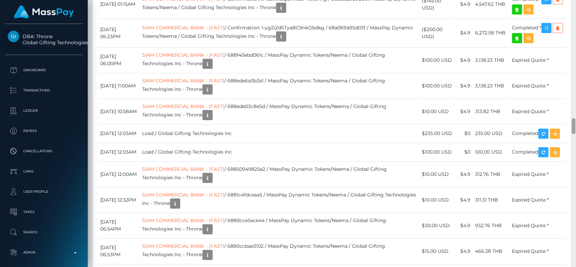
click at [575, 23] on div at bounding box center [573, 133] width 5 height 267
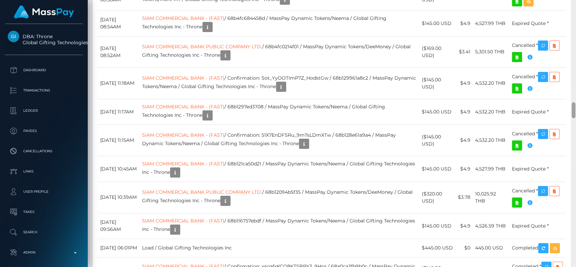
click at [575, 23] on div at bounding box center [573, 133] width 5 height 267
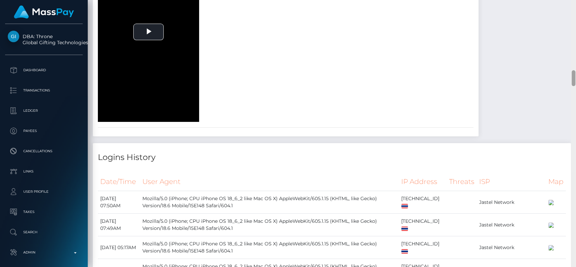
click at [575, 23] on div at bounding box center [573, 133] width 5 height 267
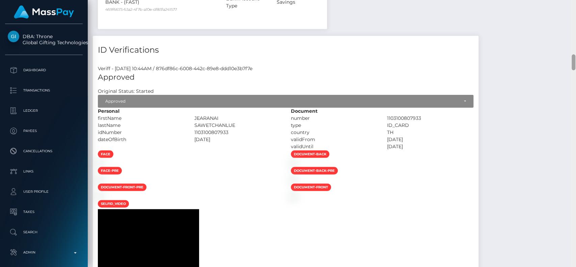
click at [575, 23] on div at bounding box center [573, 133] width 5 height 267
click at [575, 13] on div at bounding box center [573, 133] width 5 height 267
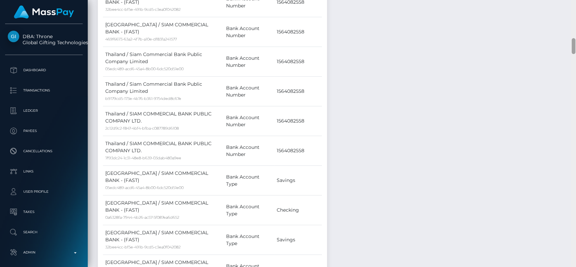
click at [575, 13] on div at bounding box center [573, 133] width 5 height 267
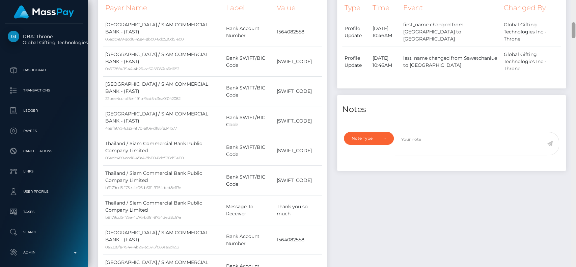
click at [575, 13] on div at bounding box center [573, 133] width 5 height 267
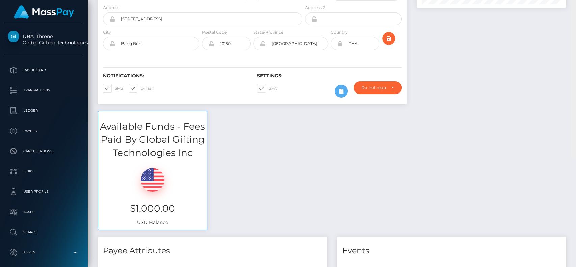
click at [575, 4] on div "Customer Profile Loading... Loading..." at bounding box center [332, 133] width 488 height 267
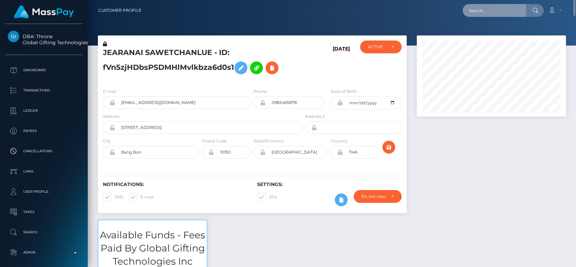
click at [485, 11] on input "text" at bounding box center [493, 10] width 63 height 13
paste input "[EMAIL_ADDRESS][DOMAIN_NAME]"
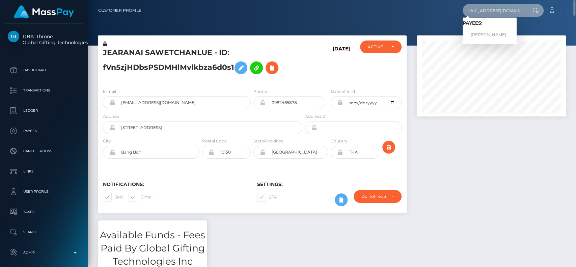
type input "[EMAIL_ADDRESS][DOMAIN_NAME]"
click at [484, 30] on link "AMINATA BADIO" at bounding box center [489, 35] width 54 height 12
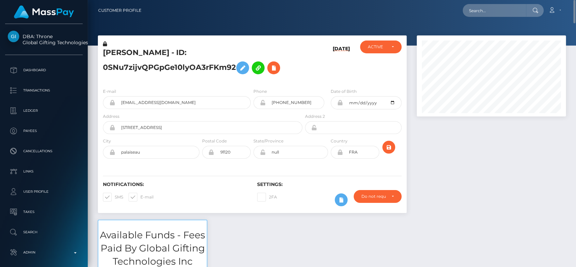
scroll to position [225, 0]
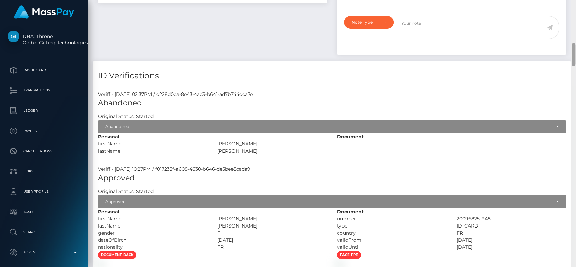
drag, startPoint x: 575, startPoint y: 28, endPoint x: 575, endPoint y: 113, distance: 84.3
click at [575, 113] on div at bounding box center [573, 133] width 5 height 267
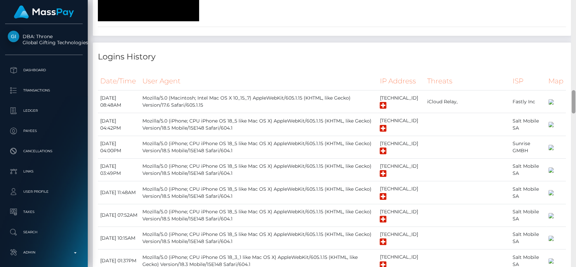
drag, startPoint x: 575, startPoint y: 114, endPoint x: 575, endPoint y: 120, distance: 6.4
click at [575, 116] on div at bounding box center [573, 133] width 5 height 267
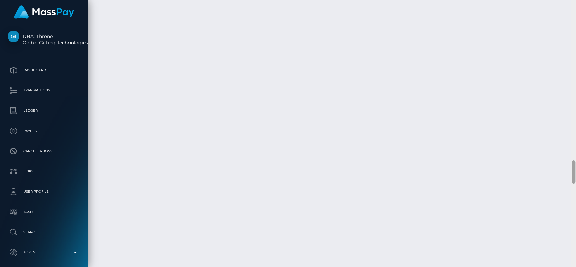
click at [575, 193] on div at bounding box center [573, 133] width 5 height 267
click at [575, 217] on div at bounding box center [573, 133] width 5 height 267
click at [575, 196] on div at bounding box center [573, 133] width 5 height 267
click at [575, 212] on div at bounding box center [573, 133] width 5 height 267
